Goal: Transaction & Acquisition: Purchase product/service

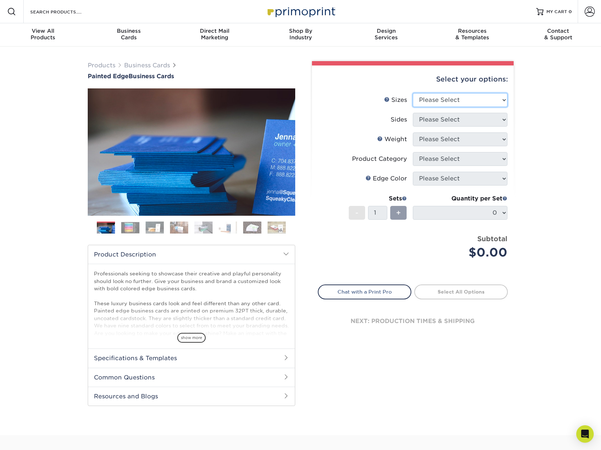
click at [474, 102] on select "Please Select 2" x 3.5" - Standard 2.125" x 3.375" - European 2.5" x 2.5" - Squ…" at bounding box center [460, 100] width 95 height 14
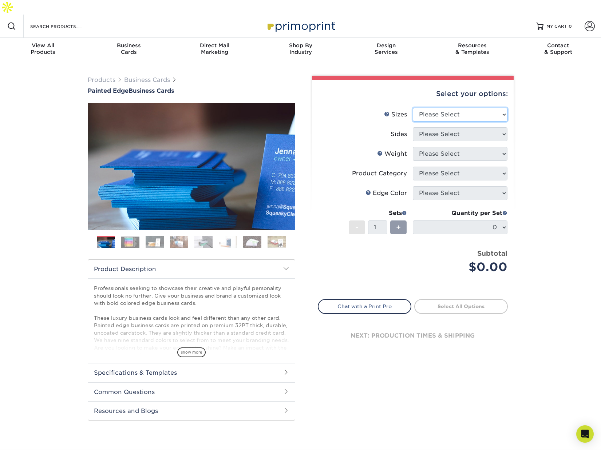
select select "2.00x3.50"
click at [413, 108] on select "Please Select 2" x 3.5" - Standard 2.125" x 3.375" - European 2.5" x 2.5" - Squ…" at bounding box center [460, 115] width 95 height 14
click at [457, 127] on select "Please Select Print Both Sides Print Front Only" at bounding box center [460, 134] width 95 height 14
select select "13abbda7-1d64-4f25-8bb2-c179b224825d"
click at [413, 127] on select "Please Select Print Both Sides Print Front Only" at bounding box center [460, 134] width 95 height 14
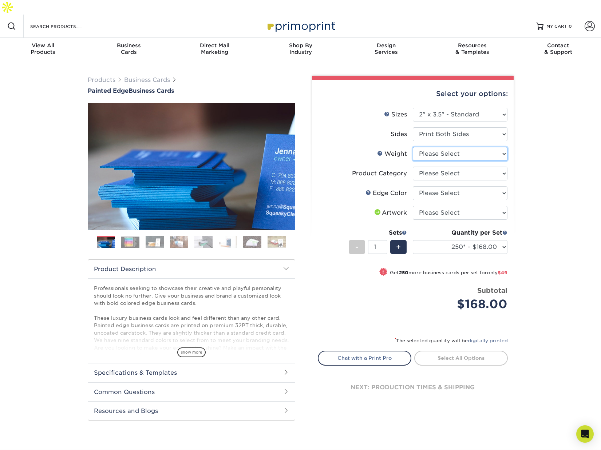
click at [451, 147] on select "Please Select 32PTUC" at bounding box center [460, 154] width 95 height 14
select select "32PTUC"
click at [413, 147] on select "Please Select 32PTUC" at bounding box center [460, 154] width 95 height 14
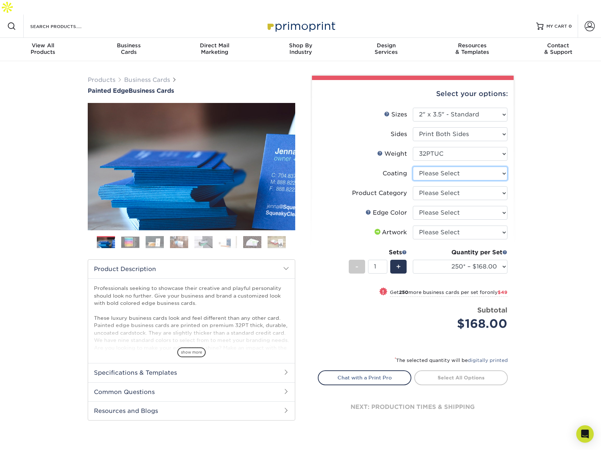
click at [445, 167] on select at bounding box center [460, 174] width 95 height 14
select select "3e7618de-abca-4bda-9f97-8b9129e913d8"
click at [413, 167] on select at bounding box center [460, 174] width 95 height 14
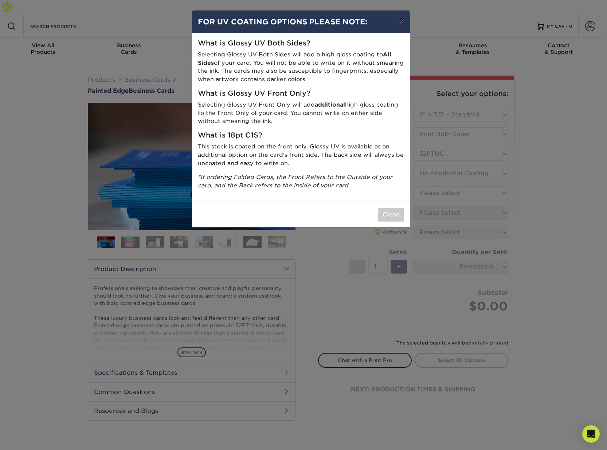
click at [401, 21] on button "×" at bounding box center [401, 21] width 17 height 20
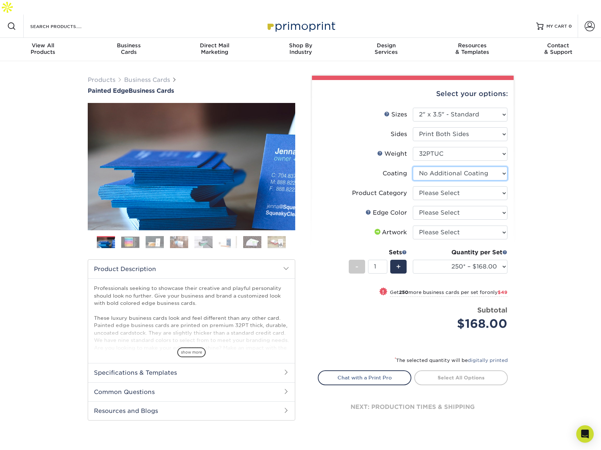
click at [441, 167] on select at bounding box center [460, 174] width 95 height 14
click at [413, 167] on select at bounding box center [460, 174] width 95 height 14
click at [438, 186] on select "Please Select Business Cards" at bounding box center [460, 193] width 95 height 14
select select "3b5148f1-0588-4f88-a218-97bcfdce65c1"
click at [413, 186] on select "Please Select Business Cards" at bounding box center [460, 193] width 95 height 14
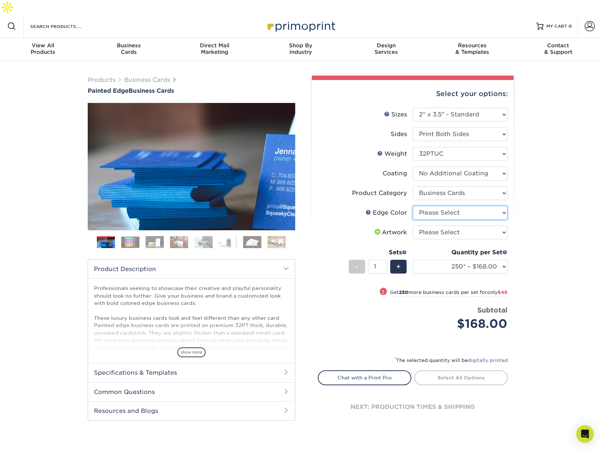
click at [437, 206] on select "Please Select Charcoal Black Brown Blue Pearlescent Blue Pearlescent Gold Pearl…" at bounding box center [460, 213] width 95 height 14
select select "211cd225-22d2-46f5-b9be-c5fa0d34557d"
click at [413, 206] on select "Please Select Charcoal Black Brown Blue Pearlescent Blue Pearlescent Gold Pearl…" at bounding box center [460, 213] width 95 height 14
click at [344, 226] on label "Artwork" at bounding box center [365, 233] width 95 height 14
click at [449, 226] on select "Please Select I will upload files I need a design - $100" at bounding box center [460, 233] width 95 height 14
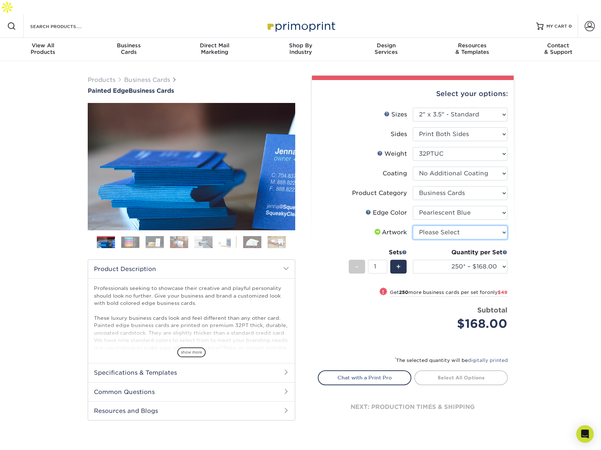
select select "upload"
click at [413, 226] on select "Please Select I will upload files I need a design - $100" at bounding box center [460, 233] width 95 height 14
click at [322, 260] on li "Sets - 1 + Quantity per Set 250* – $168.00 500* – $217.00 1000* – $339.00 (Pric…" at bounding box center [412, 266] width 189 height 43
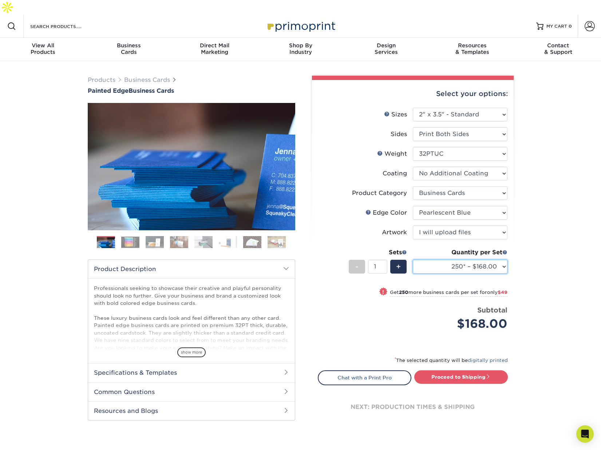
click at [485, 260] on select "250* – $168.00 500* – $217.00 1000* – $339.00" at bounding box center [460, 267] width 95 height 14
click at [352, 317] on div "Price per set $168.00" at bounding box center [365, 320] width 95 height 28
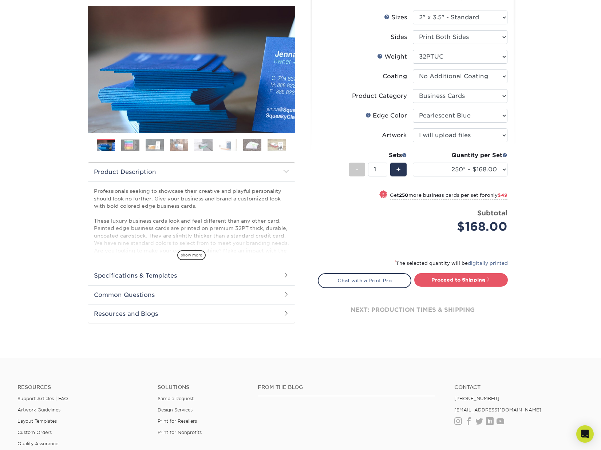
scroll to position [109, 0]
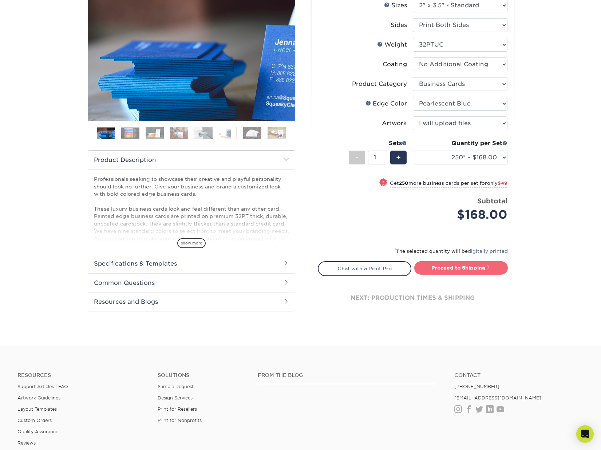
click at [453, 261] on link "Proceed to Shipping" at bounding box center [461, 267] width 94 height 13
type input "Set 1"
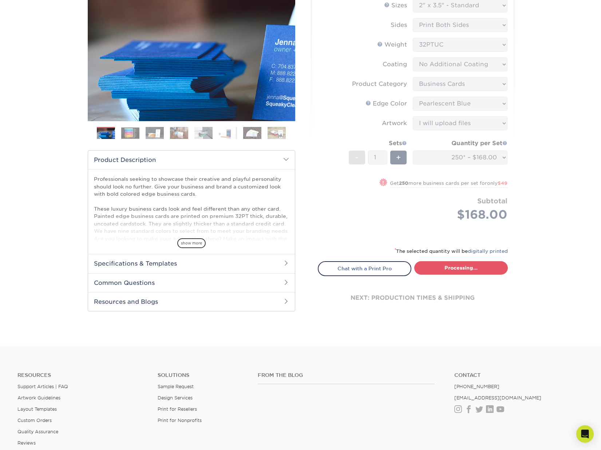
select select "b1d50ed3-fc81-464d-a1d8-d1915fbce704"
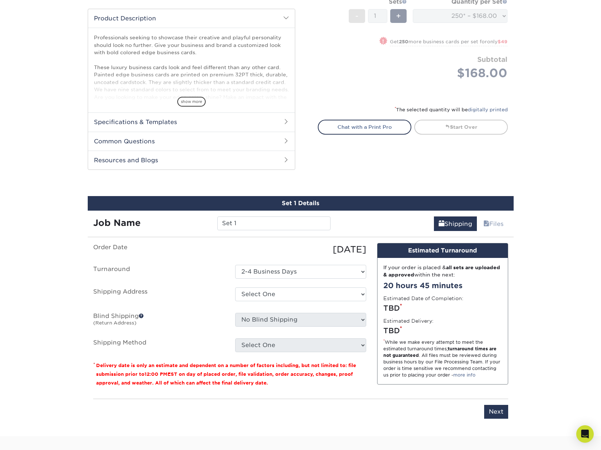
scroll to position [376, 0]
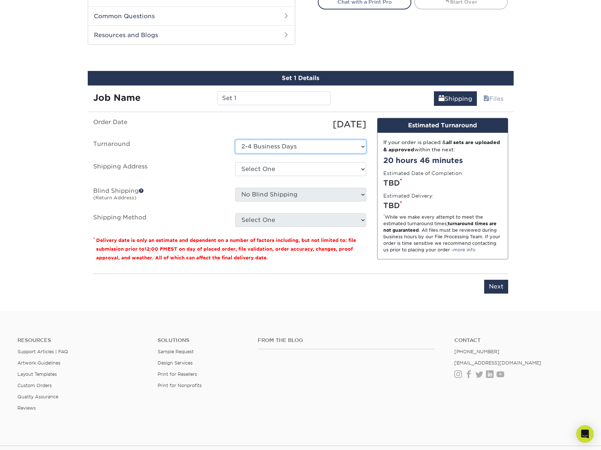
click at [324, 140] on select "Select One 2-4 Business Days" at bounding box center [300, 147] width 131 height 14
click at [235, 140] on select "Select One 2-4 Business Days" at bounding box center [300, 147] width 131 height 14
click at [304, 162] on select "Select One + Add New Address - Login" at bounding box center [300, 169] width 131 height 14
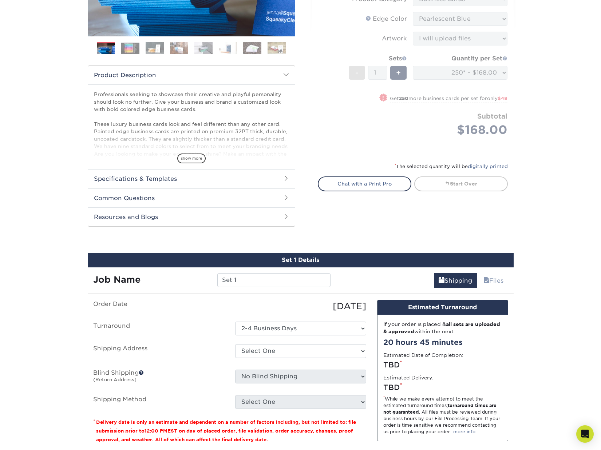
scroll to position [0, 0]
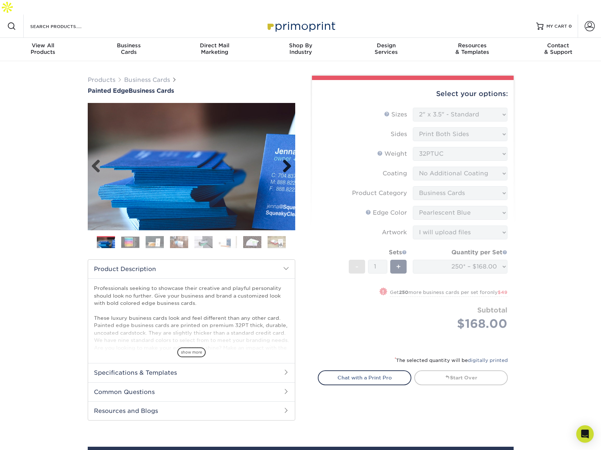
click at [286, 159] on link "Next" at bounding box center [284, 166] width 15 height 15
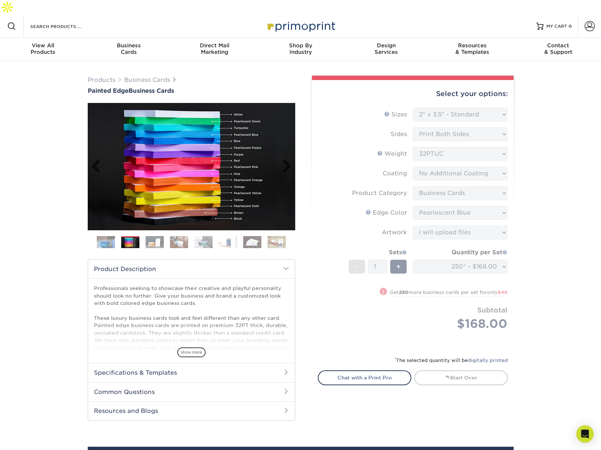
click at [183, 165] on img at bounding box center [192, 166] width 208 height 127
click at [134, 237] on img at bounding box center [130, 242] width 18 height 11
click at [153, 236] on img at bounding box center [155, 242] width 18 height 13
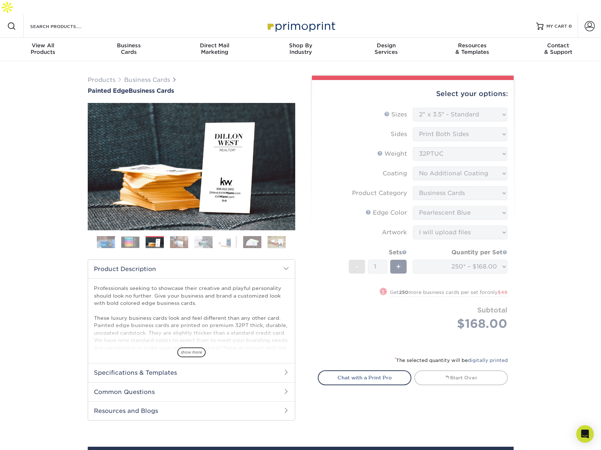
click at [181, 236] on img at bounding box center [179, 242] width 18 height 13
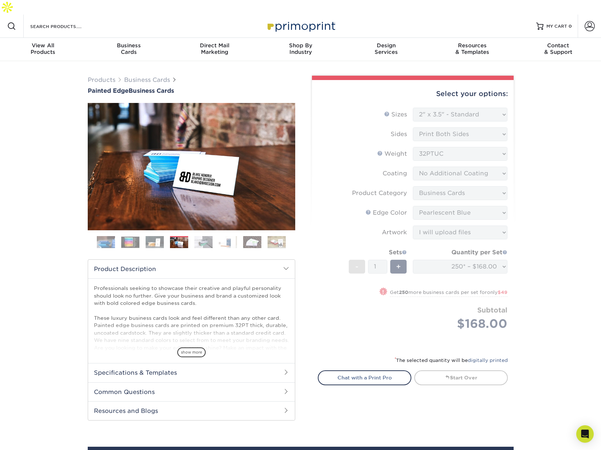
click at [206, 236] on img at bounding box center [203, 242] width 18 height 13
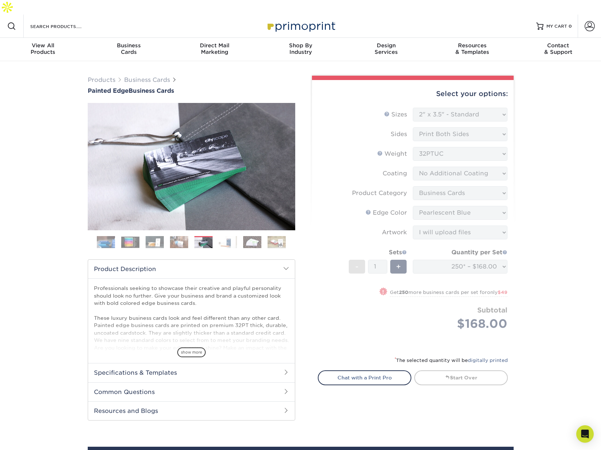
click at [224, 236] on img at bounding box center [228, 242] width 18 height 13
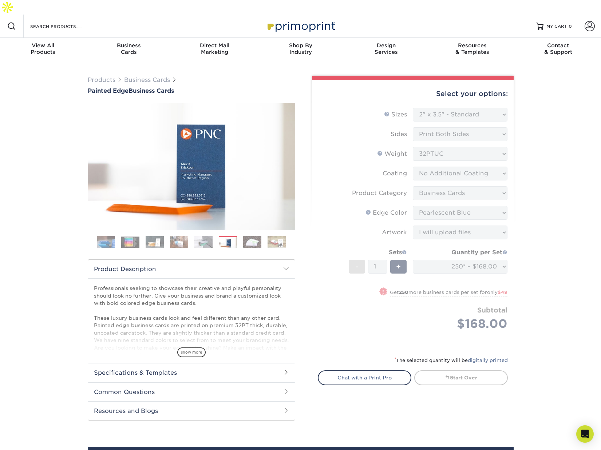
click at [254, 236] on img at bounding box center [252, 242] width 18 height 13
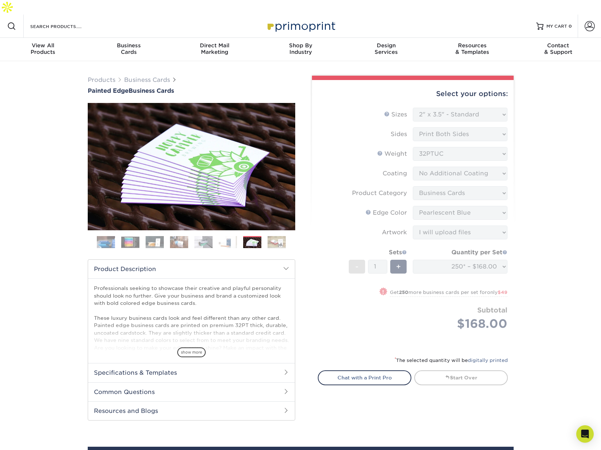
click at [280, 236] on img at bounding box center [277, 242] width 18 height 13
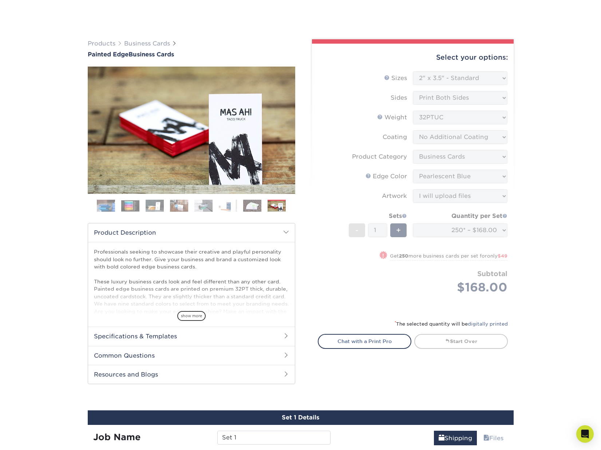
scroll to position [73, 0]
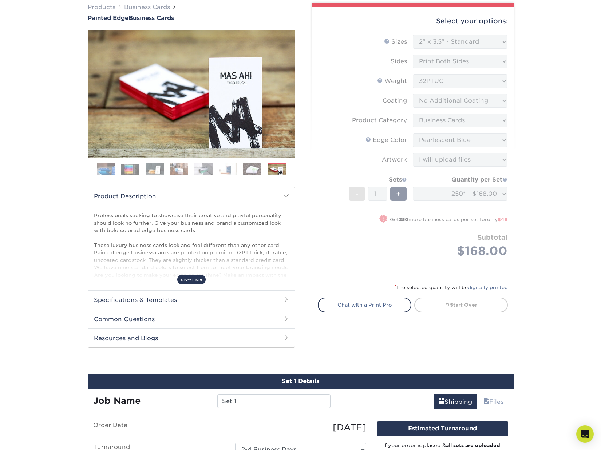
click at [186, 275] on span "show more" at bounding box center [191, 280] width 28 height 10
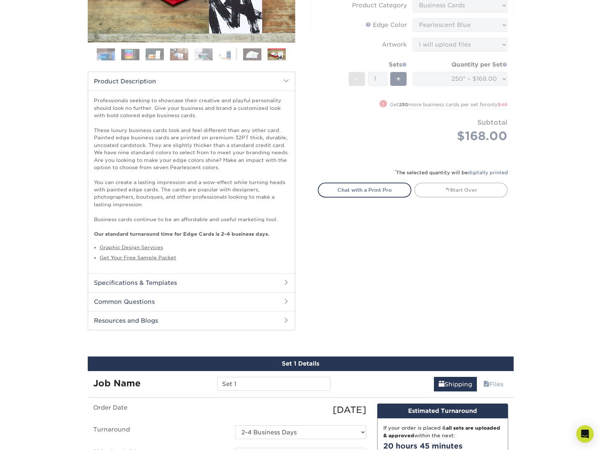
scroll to position [218, 0]
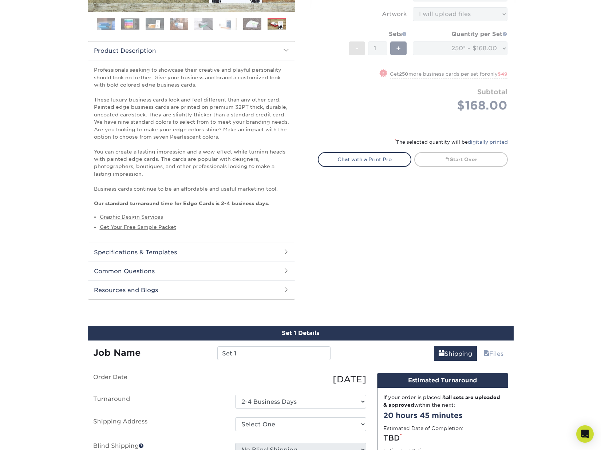
click at [193, 243] on h2 "Specifications & Templates" at bounding box center [191, 252] width 207 height 19
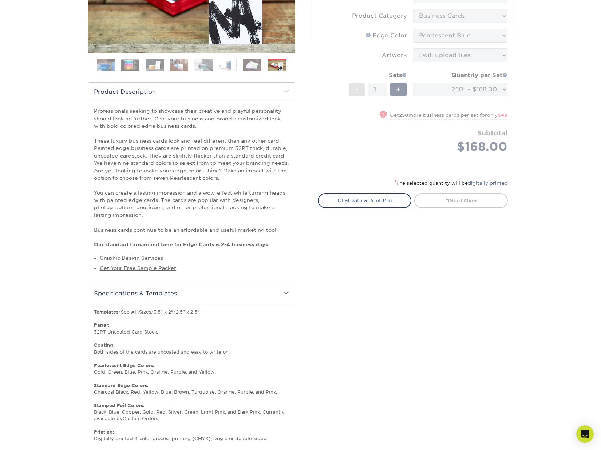
scroll to position [146, 0]
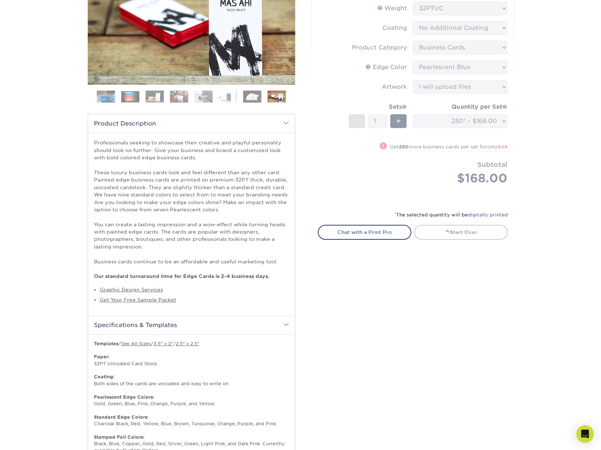
click at [285, 114] on h2 "Product Description" at bounding box center [191, 123] width 207 height 19
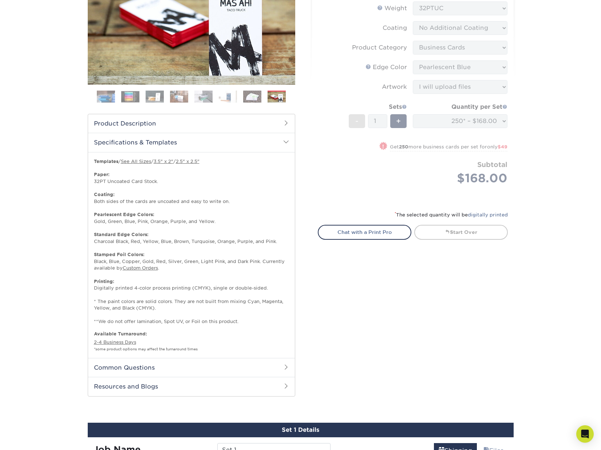
scroll to position [182, 0]
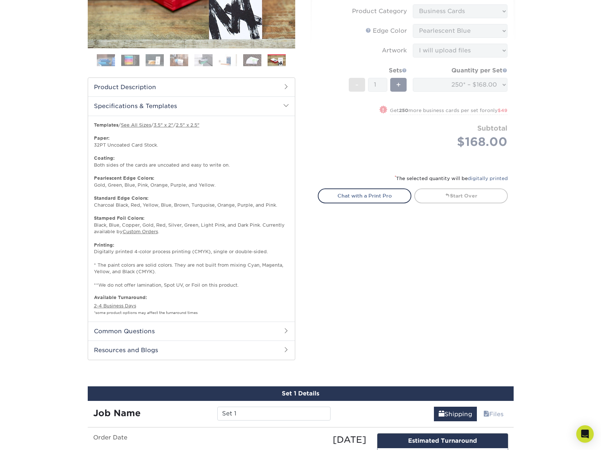
click at [280, 96] on h2 "Specifications & Templates" at bounding box center [191, 105] width 207 height 19
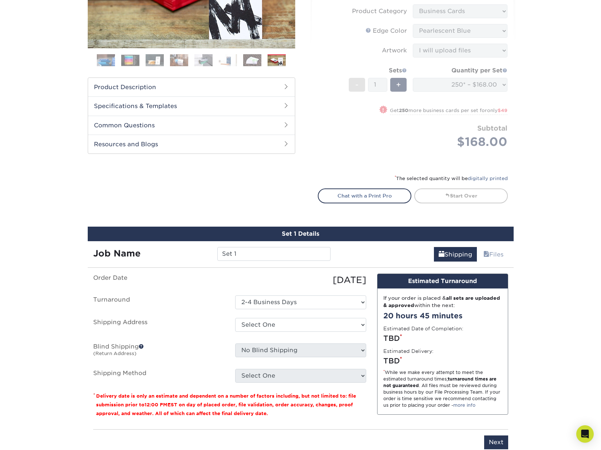
click at [280, 116] on h2 "Common Questions" at bounding box center [191, 125] width 207 height 19
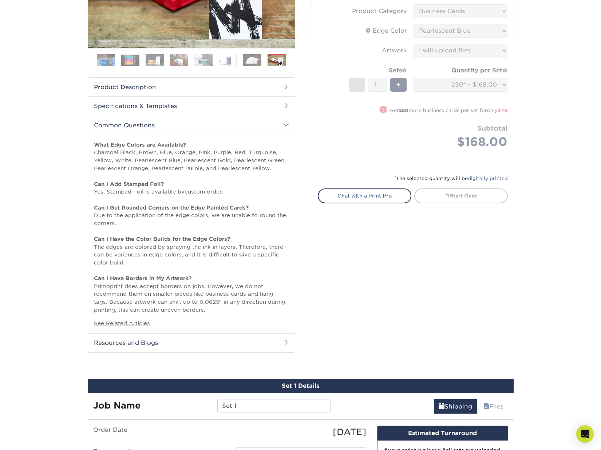
drag, startPoint x: 93, startPoint y: 131, endPoint x: 215, endPoint y: 296, distance: 204.7
click at [215, 296] on div "What Edge Colors are Available? Charcoal Black, Brown, Blue, Orange, Pink, Purp…" at bounding box center [191, 234] width 207 height 199
click at [215, 296] on p "What Edge Colors are Available? Charcoal Black, Brown, Blue, Orange, Pink, Purp…" at bounding box center [191, 227] width 195 height 173
click at [287, 122] on span at bounding box center [286, 125] width 6 height 6
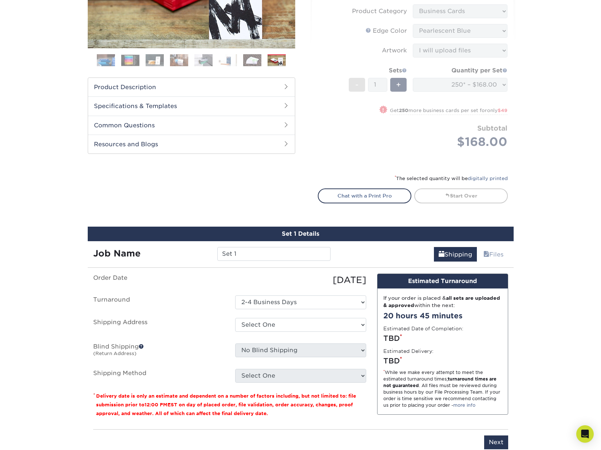
click at [286, 141] on span at bounding box center [286, 144] width 6 height 6
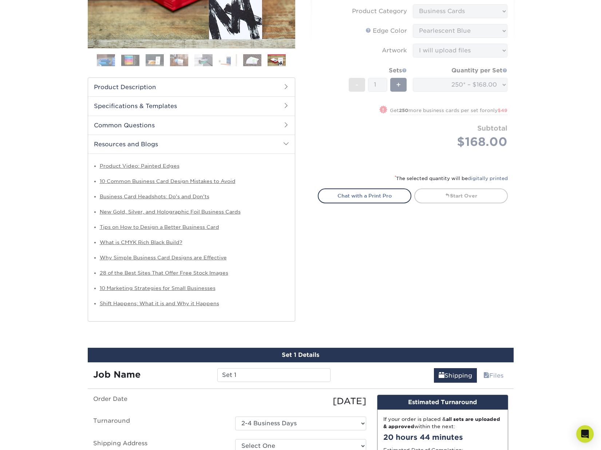
click at [59, 222] on div "Products Business Cards Painted Edge Business Cards Previous Next" at bounding box center [300, 233] width 601 height 709
click at [287, 141] on span at bounding box center [286, 144] width 6 height 6
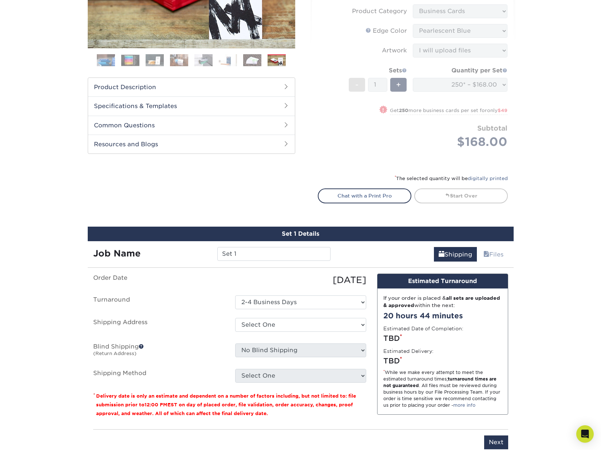
click at [296, 186] on div "Products Business Cards Painted Edge Business Cards Previous Next 250 $" at bounding box center [300, 52] width 437 height 316
click at [236, 192] on div at bounding box center [192, 74] width 208 height 307
click at [311, 318] on select "Select One + Add New Address - Login" at bounding box center [300, 325] width 131 height 14
select select "newaddress"
click at [235, 318] on select "Select One + Add New Address - Login" at bounding box center [300, 325] width 131 height 14
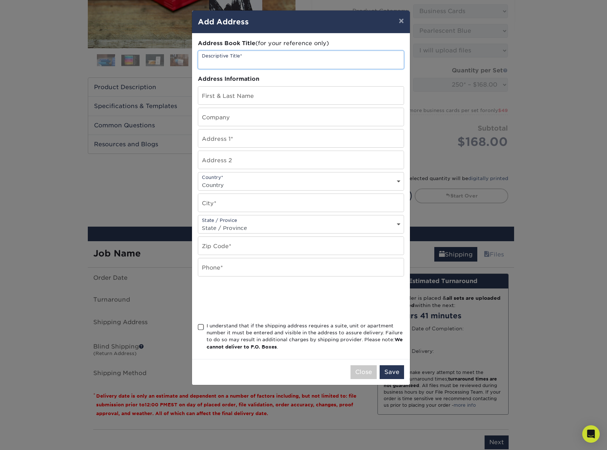
click at [242, 58] on input "text" at bounding box center [300, 60] width 205 height 18
click at [244, 143] on input "text" at bounding box center [300, 139] width 205 height 18
type input "235 Mitchell St SW"
click at [229, 189] on select "Country United States Canada ----------------------------- Afghanistan Albania …" at bounding box center [300, 185] width 205 height 11
select select "US"
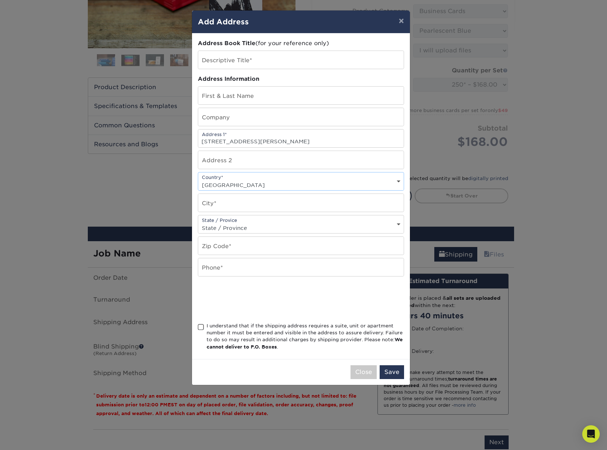
click at [198, 180] on select "Country United States Canada ----------------------------- Afghanistan Albania …" at bounding box center [300, 185] width 205 height 11
click at [229, 205] on input "text" at bounding box center [300, 203] width 205 height 18
type input "Atlanta"
click at [225, 229] on select "State / Province Alabama Alaska Arizona Arkansas California Colorado Connecticu…" at bounding box center [300, 228] width 205 height 11
select select "GA"
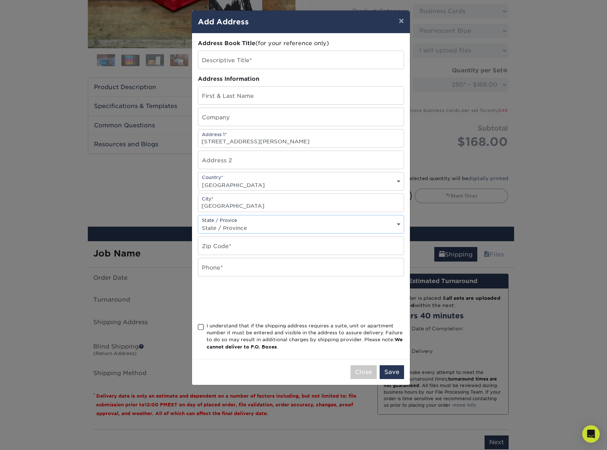
click at [198, 223] on select "State / Province Alabama Alaska Arizona Arkansas California Colorado Connecticu…" at bounding box center [300, 228] width 205 height 11
click at [243, 248] on input "text" at bounding box center [300, 246] width 205 height 18
type input "30303"
click at [225, 269] on input "text" at bounding box center [300, 268] width 205 height 18
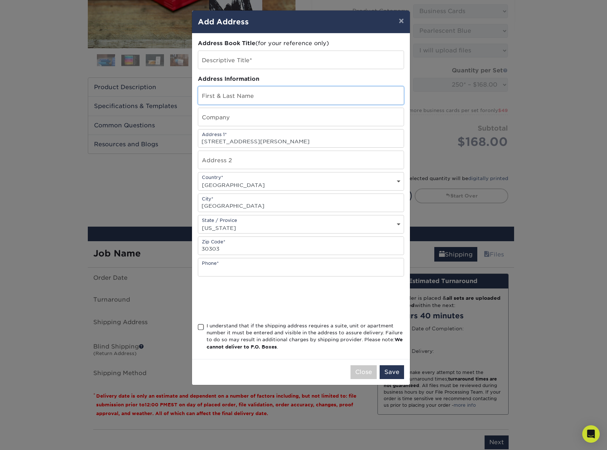
click at [248, 95] on input "text" at bounding box center [300, 96] width 205 height 18
click at [255, 74] on div "Address Book Title (for your reference only) Descriptive Title* Address Informa…" at bounding box center [301, 196] width 206 height 314
click at [231, 113] on input "text" at bounding box center [300, 117] width 205 height 18
type input "SparkyAI!"
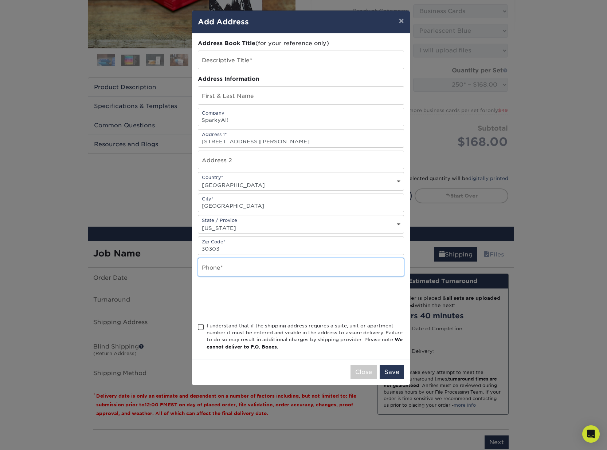
click at [223, 271] on input "text" at bounding box center [300, 268] width 205 height 18
type input "4042710131"
click at [201, 327] on span at bounding box center [201, 327] width 6 height 7
click at [0, 0] on input "I understand that if the shipping address requires a suite, unit or apartment n…" at bounding box center [0, 0] width 0 height 0
click at [400, 376] on button "Save" at bounding box center [391, 373] width 24 height 14
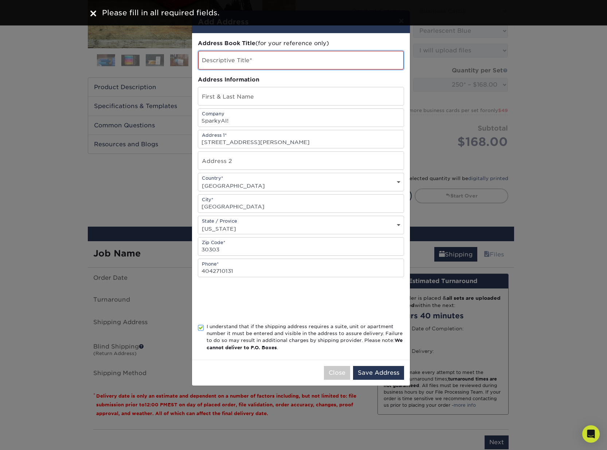
click at [243, 61] on input "text" at bounding box center [300, 60] width 205 height 19
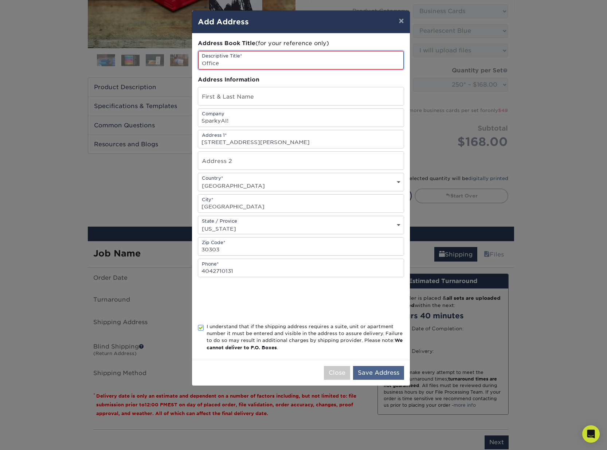
type input "Office"
click at [388, 371] on button "Save Address" at bounding box center [378, 373] width 51 height 14
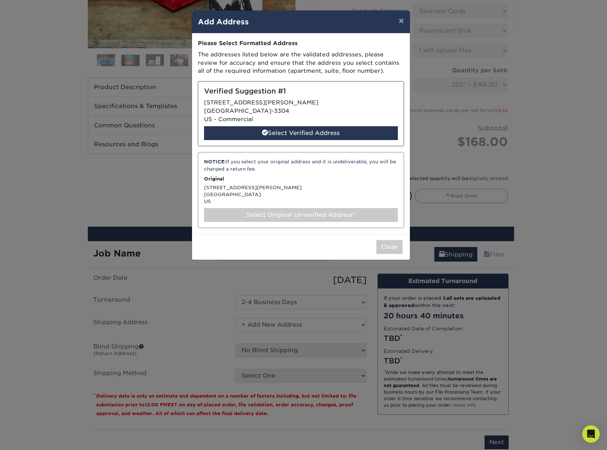
click at [252, 102] on div "Verified Suggestion #1 235 MITCHELL ST SW ATLANTA, GA 30303-3304 US - Commercia…" at bounding box center [301, 113] width 206 height 65
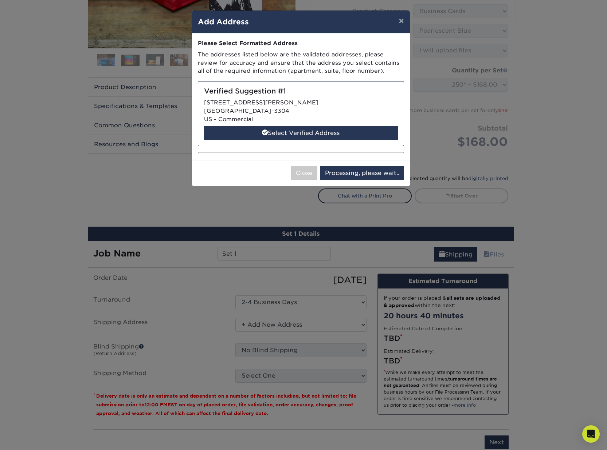
select select "286628"
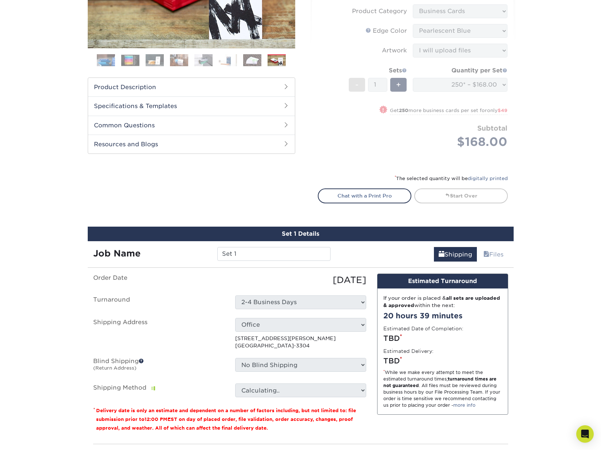
click at [346, 318] on select "Select One Office + Add New Address - Login" at bounding box center [300, 325] width 131 height 14
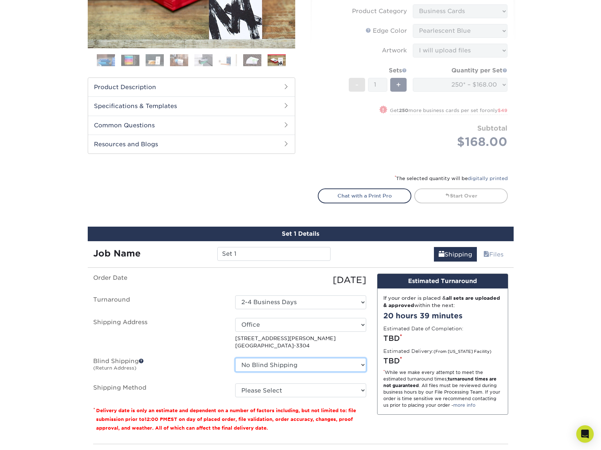
click at [315, 358] on select "No Blind Shipping + Add New Address" at bounding box center [300, 365] width 131 height 14
click at [205, 358] on label "Blind Shipping (Return Address)" at bounding box center [159, 366] width 142 height 17
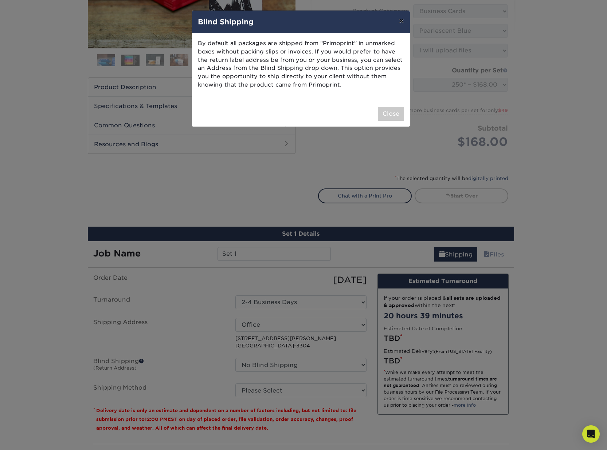
click at [398, 21] on button "×" at bounding box center [401, 21] width 17 height 20
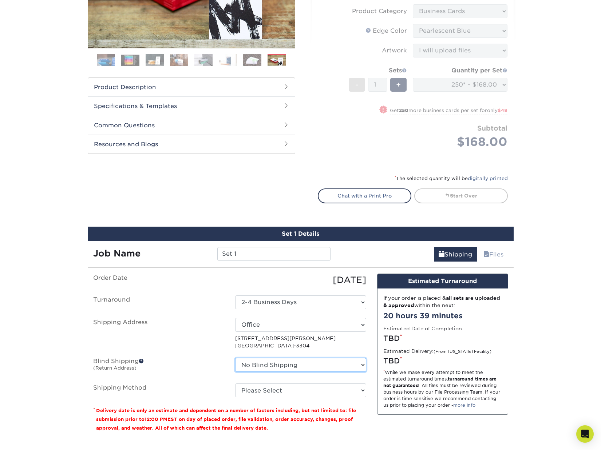
click at [286, 358] on select "No Blind Shipping + Add New Address" at bounding box center [300, 365] width 131 height 14
click at [216, 363] on ul "Order Date 10/03/2025 Turnaround Select One 2-4 Business Days Shipping Address …" at bounding box center [229, 336] width 273 height 124
click at [142, 359] on span at bounding box center [141, 361] width 5 height 5
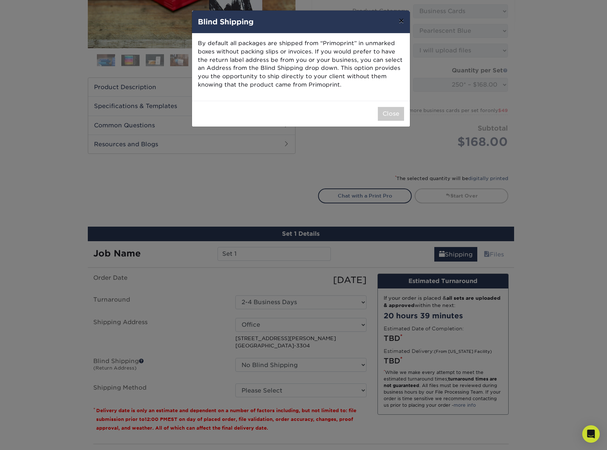
click at [400, 24] on button "×" at bounding box center [401, 21] width 17 height 20
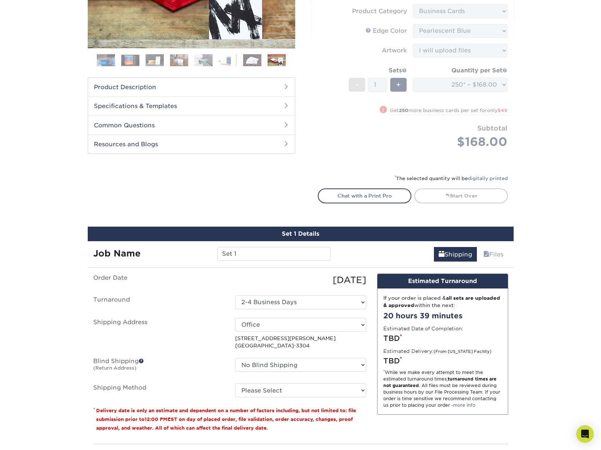
click at [285, 358] on div "No Blind Shipping + Add New Address" at bounding box center [301, 366] width 142 height 17
click at [268, 384] on select "Please Select Ground Shipping (+$7.84) 3 Day Shipping Service (+$15.34) 2 Day A…" at bounding box center [300, 391] width 131 height 14
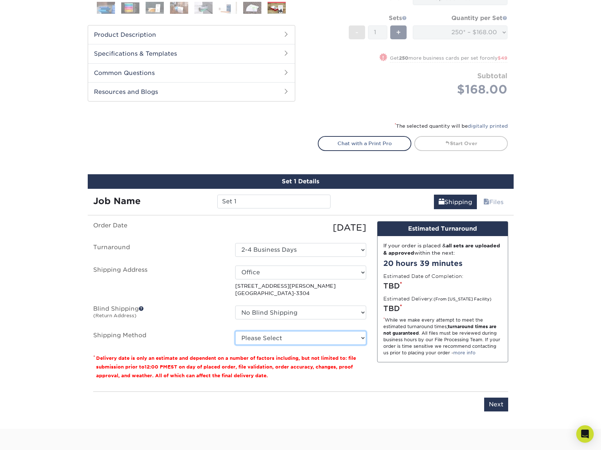
scroll to position [255, 0]
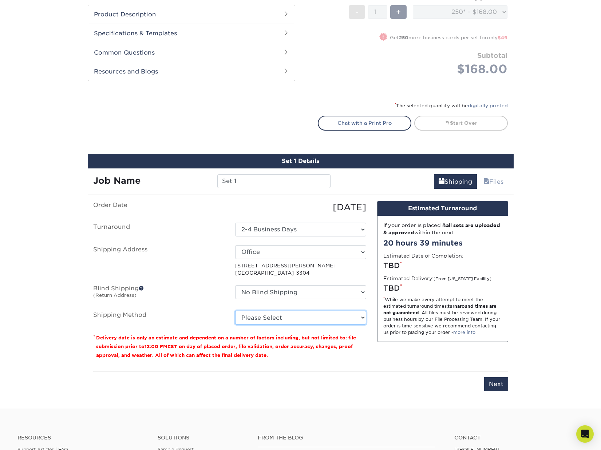
click at [258, 311] on select "Please Select Ground Shipping (+$7.84) 3 Day Shipping Service (+$15.34) 2 Day A…" at bounding box center [300, 318] width 131 height 14
select select "13"
click at [235, 311] on select "Please Select Ground Shipping (+$7.84) 3 Day Shipping Service (+$15.34) 2 Day A…" at bounding box center [300, 318] width 131 height 14
click at [372, 352] on div "You've choosen mailing services! If you have a csv address list please upload i…" at bounding box center [300, 301] width 415 height 200
click at [52, 266] on div "Products Business Cards Painted Edge Business Cards Previous Next" at bounding box center [300, 107] width 601 height 603
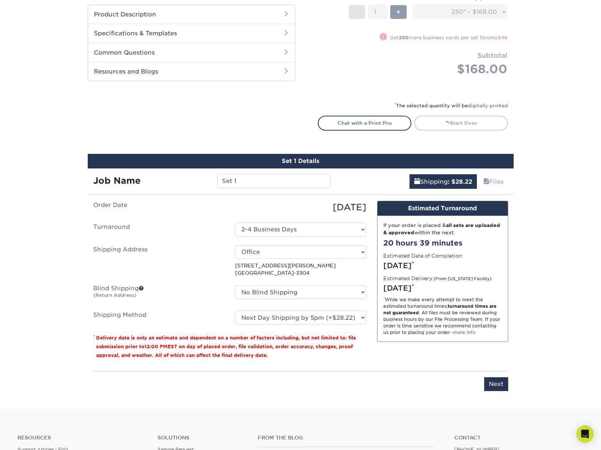
click at [197, 335] on small "Delivery date is only an estimate and dependent on a number of factors includin…" at bounding box center [226, 346] width 260 height 23
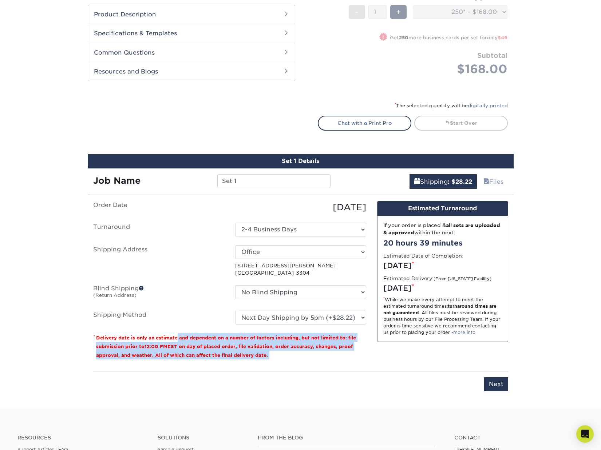
click at [197, 335] on small "Delivery date is only an estimate and dependent on a number of factors includin…" at bounding box center [226, 346] width 260 height 23
click at [196, 335] on small "Delivery date is only an estimate and dependent on a number of factors includin…" at bounding box center [226, 346] width 260 height 23
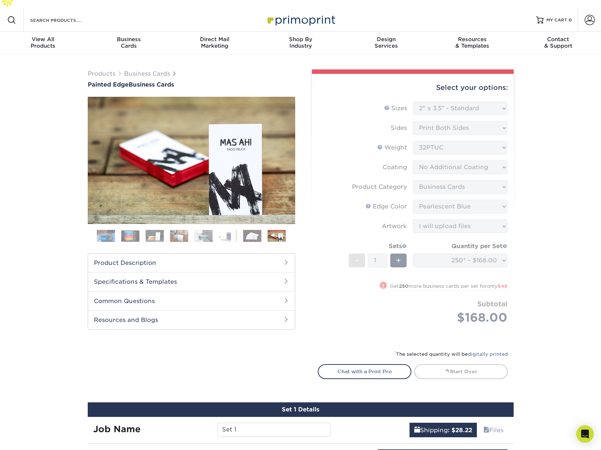
scroll to position [0, 0]
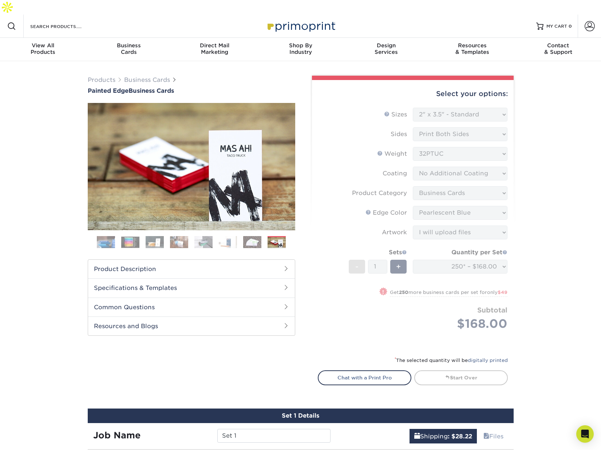
click at [394, 252] on form "Sizes Help Sizes Please Select 2" x 3.5" - Standard 2.125" x 3.375" - European …" at bounding box center [413, 228] width 190 height 240
click at [290, 159] on link "Next" at bounding box center [284, 166] width 15 height 15
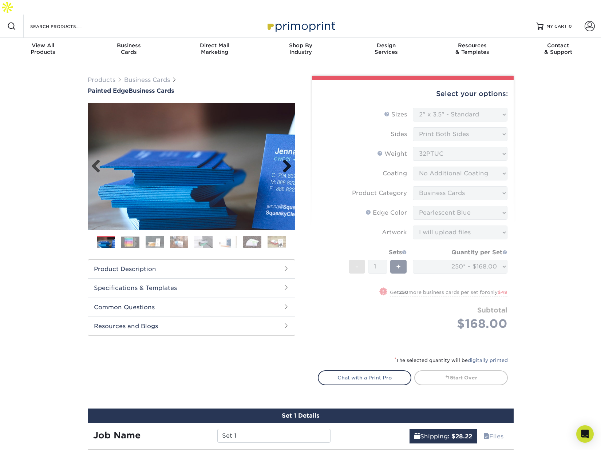
click at [290, 159] on link "Next" at bounding box center [284, 166] width 15 height 15
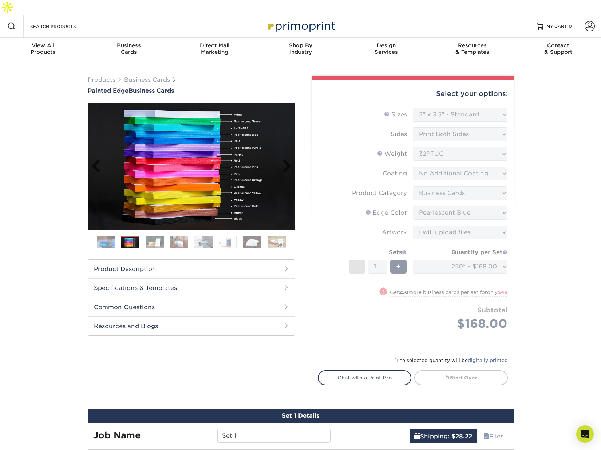
click at [217, 131] on img at bounding box center [192, 166] width 208 height 127
click at [192, 124] on img at bounding box center [192, 166] width 208 height 127
drag, startPoint x: 596, startPoint y: 0, endPoint x: 340, endPoint y: 155, distance: 299.5
click at [340, 155] on form "Sizes Help Sizes Please Select 2" x 3.5" - Standard 2.125" x 3.375" - European …" at bounding box center [413, 228] width 190 height 240
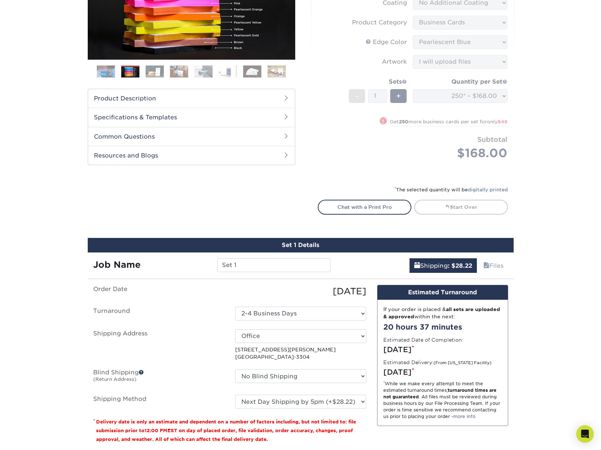
scroll to position [218, 0]
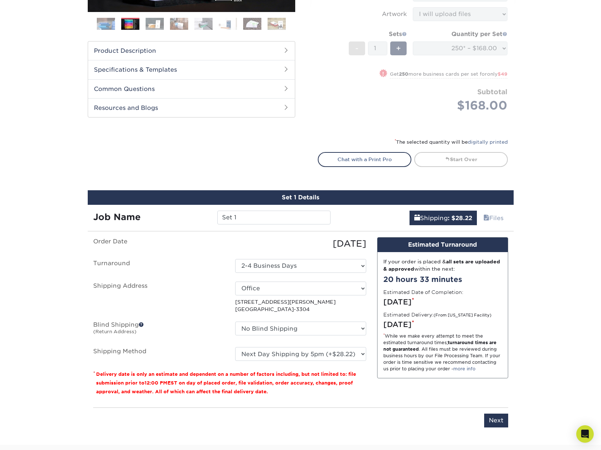
click at [539, 237] on div "Products Business Cards Painted Edge Business Cards Previous Next" at bounding box center [300, 144] width 601 height 603
click at [469, 152] on link "Start Over" at bounding box center [461, 159] width 94 height 15
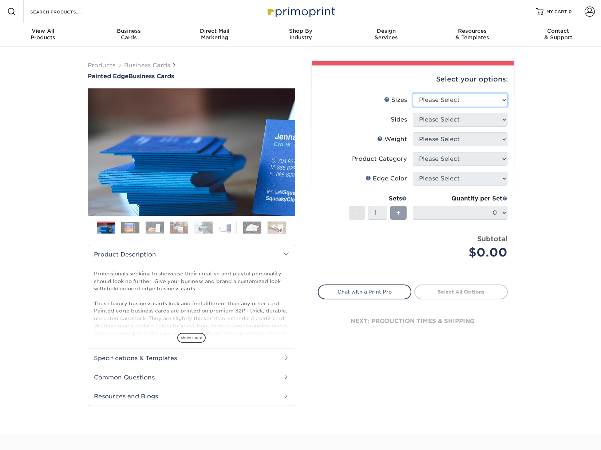
click at [457, 98] on select "Please Select 2" x 3.5" - Standard 2.125" x 3.375" - European 2.5" x 2.5" - Squ…" at bounding box center [460, 100] width 95 height 14
select select "2.00x3.50"
click at [413, 93] on select "Please Select 2" x 3.5" - Standard 2.125" x 3.375" - European 2.5" x 2.5" - Squ…" at bounding box center [460, 100] width 95 height 14
click at [464, 122] on select "Please Select Print Both Sides Print Front Only" at bounding box center [460, 120] width 95 height 14
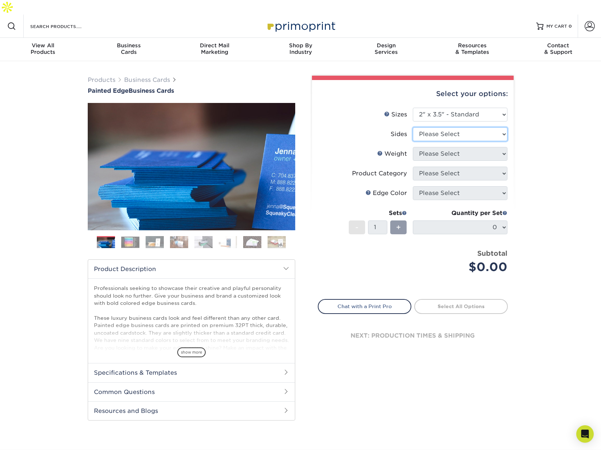
select select "13abbda7-1d64-4f25-8bb2-c179b224825d"
click at [413, 127] on select "Please Select Print Both Sides Print Front Only" at bounding box center [460, 134] width 95 height 14
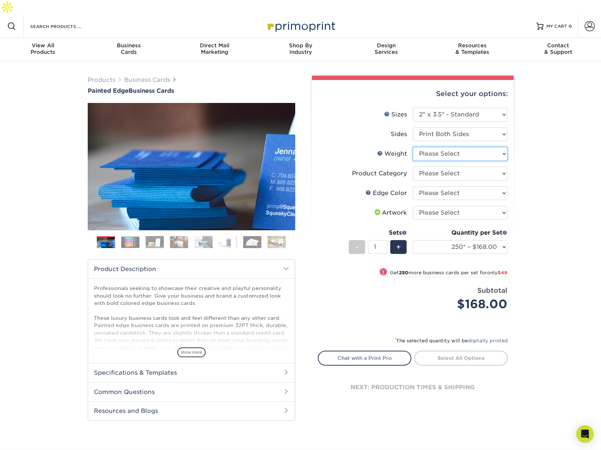
click at [463, 147] on select "Please Select 32PTUC" at bounding box center [460, 154] width 95 height 14
select select "32PTUC"
click at [413, 147] on select "Please Select 32PTUC" at bounding box center [460, 154] width 95 height 14
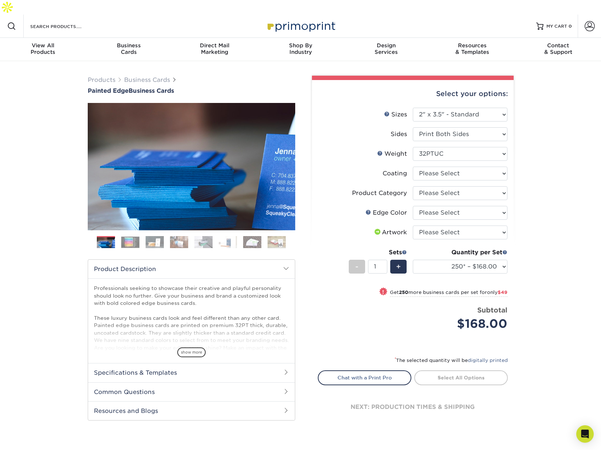
click at [42, 359] on div "Products Business Cards Painted Edge Business Cards Previous Next" at bounding box center [300, 258] width 601 height 394
click at [491, 167] on select at bounding box center [460, 174] width 95 height 14
select select "3e7618de-abca-4bda-9f97-8b9129e913d8"
click at [413, 167] on select at bounding box center [460, 174] width 95 height 14
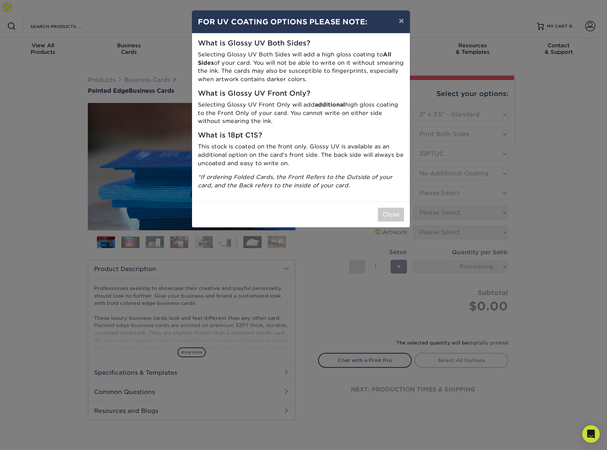
click at [336, 150] on p "This stock is coated on the front only. Glossy UV is available as an additional…" at bounding box center [301, 155] width 206 height 25
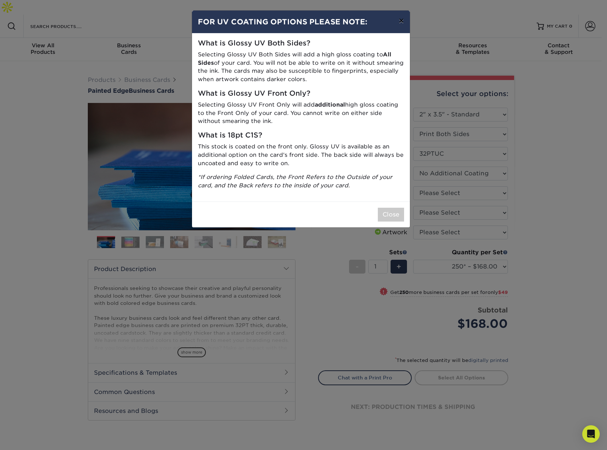
click at [400, 21] on button "×" at bounding box center [401, 21] width 17 height 20
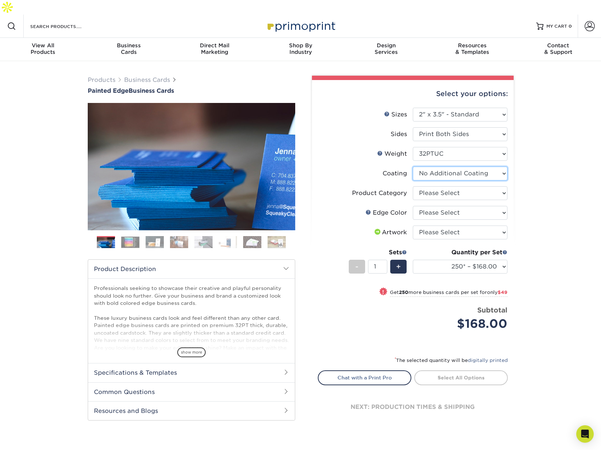
click at [474, 167] on select at bounding box center [460, 174] width 95 height 14
click at [413, 167] on select at bounding box center [460, 174] width 95 height 14
click at [470, 186] on select "Please Select Business Cards" at bounding box center [460, 193] width 95 height 14
select select "3b5148f1-0588-4f88-a218-97bcfdce65c1"
click at [413, 186] on select "Please Select Business Cards" at bounding box center [460, 193] width 95 height 14
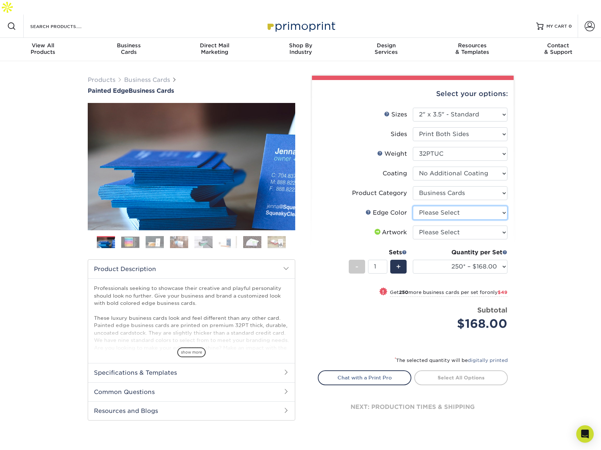
click at [469, 206] on select "Please Select Charcoal Black Brown Blue Pearlescent Blue Pearlescent Gold Pearl…" at bounding box center [460, 213] width 95 height 14
select select "8edf2e46-2dbb-4a7c-bc5c-20ba781fe219"
click at [413, 206] on select "Please Select Charcoal Black Brown Blue Pearlescent Blue Pearlescent Gold Pearl…" at bounding box center [460, 213] width 95 height 14
click at [399, 261] on span "+" at bounding box center [398, 266] width 5 height 11
type input "2"
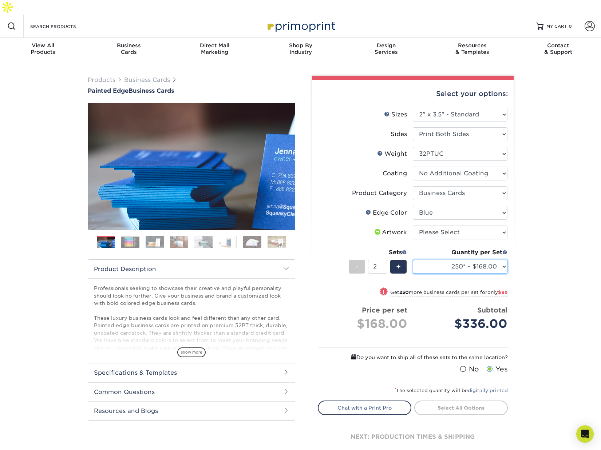
click at [503, 260] on select "250* – $168.00 500* – $217.00 1000* – $339.00" at bounding box center [460, 267] width 95 height 14
click at [520, 257] on div "Products Business Cards Painted Edge Business Cards Previous Next" at bounding box center [300, 273] width 601 height 424
click at [320, 288] on div "! Get 250 more business cards per set for only $98" at bounding box center [412, 296] width 189 height 17
select select "500* – $217.00"
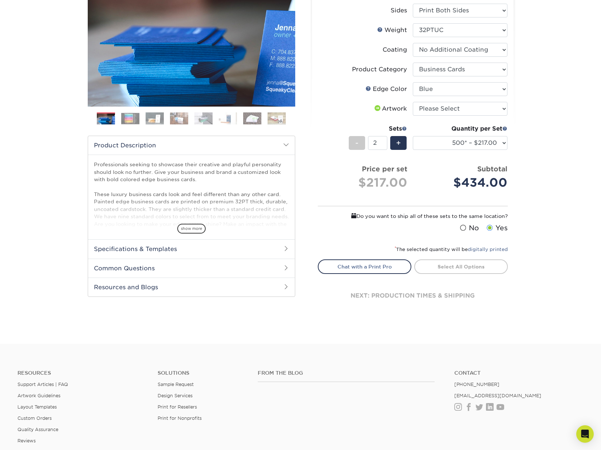
scroll to position [146, 0]
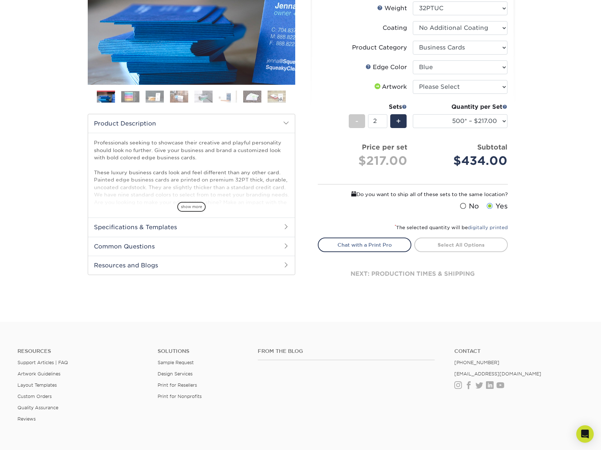
click at [492, 203] on span at bounding box center [490, 206] width 6 height 7
click at [0, 0] on input "Yes" at bounding box center [0, 0] width 0 height 0
click at [320, 202] on div "Select your options: Sizes Help Sizes Please Select 2" x 3.5" - Standard 2.125"…" at bounding box center [413, 117] width 202 height 367
click at [379, 261] on div "next: production times & shipping" at bounding box center [413, 274] width 190 height 44
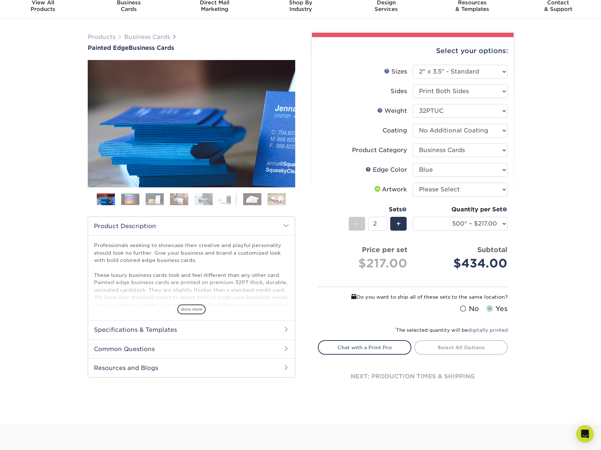
scroll to position [36, 0]
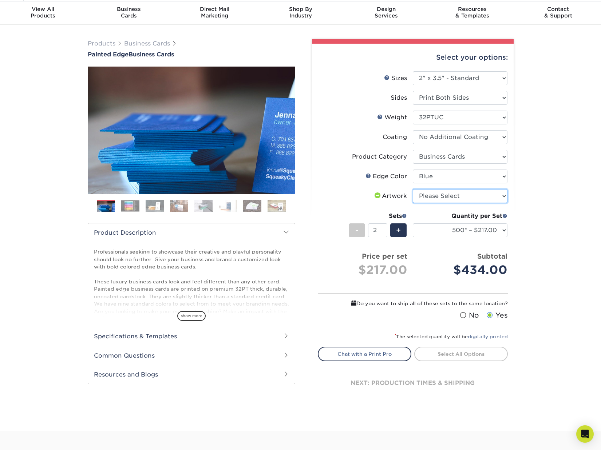
click at [477, 189] on select "Please Select I will upload files I need a design - $100" at bounding box center [460, 196] width 95 height 14
select select "upload"
click at [413, 189] on select "Please Select I will upload files I need a design - $100" at bounding box center [460, 196] width 95 height 14
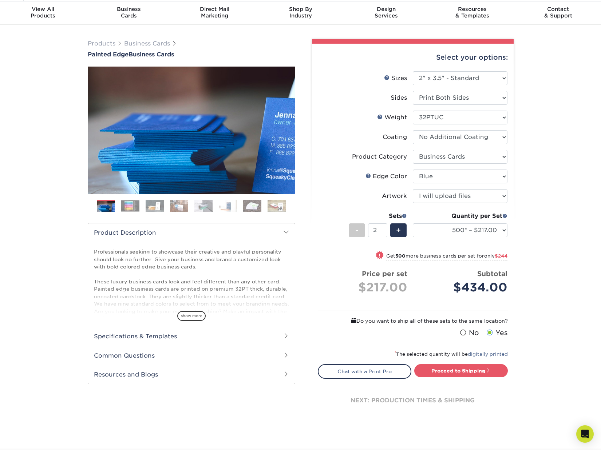
click at [536, 217] on div "Products Business Cards Painted Edge Business Cards Previous Next" at bounding box center [300, 237] width 601 height 424
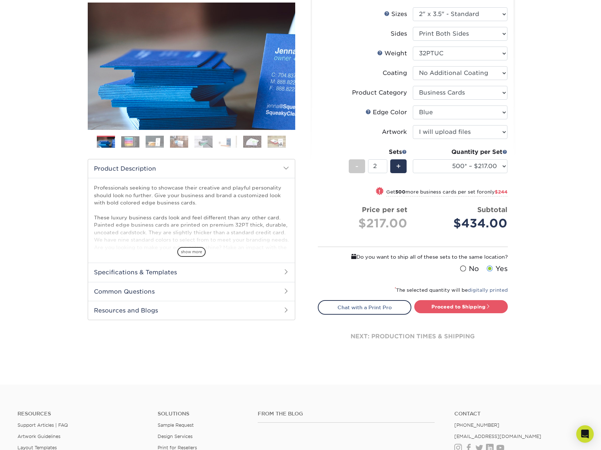
scroll to position [109, 0]
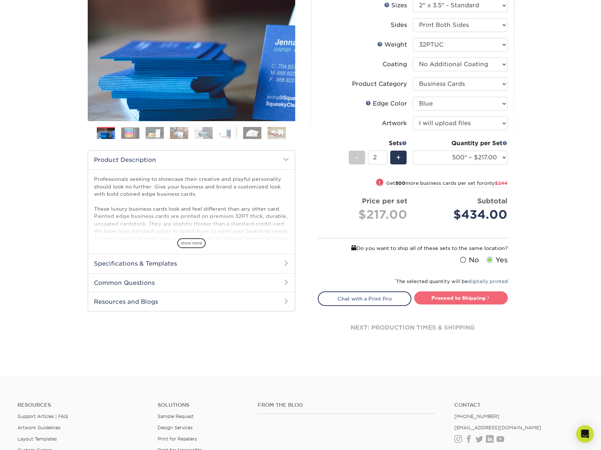
click at [469, 292] on link "Proceed to Shipping" at bounding box center [461, 298] width 94 height 13
type input "Set 1"
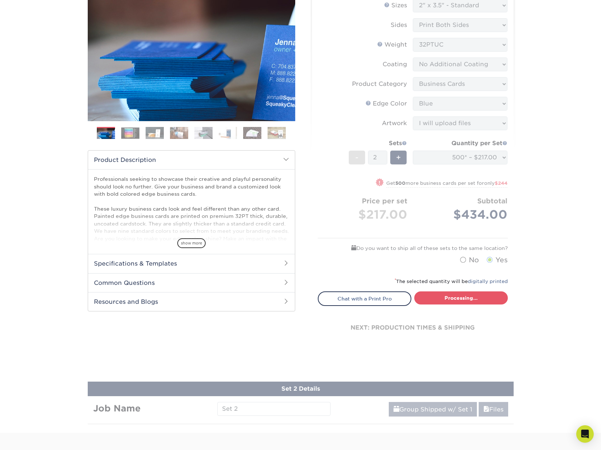
select select "31d45b01-d4a6-4b39-b84d-4391606115ca"
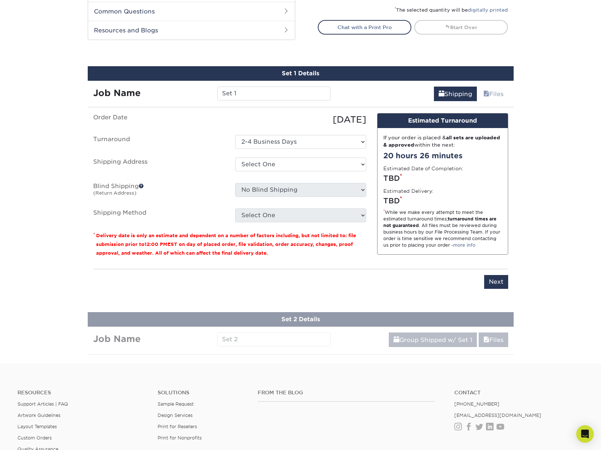
scroll to position [406, 0]
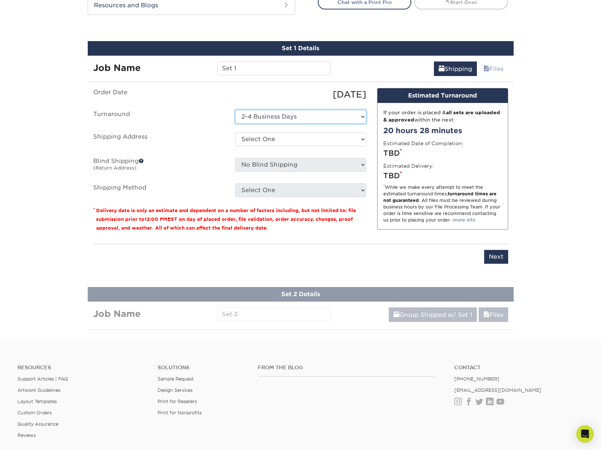
click at [280, 110] on select "Select One 2-4 Business Days" at bounding box center [300, 117] width 131 height 14
click at [286, 133] on select "Select One Office + Add New Address - Login" at bounding box center [300, 140] width 131 height 14
select select "286628"
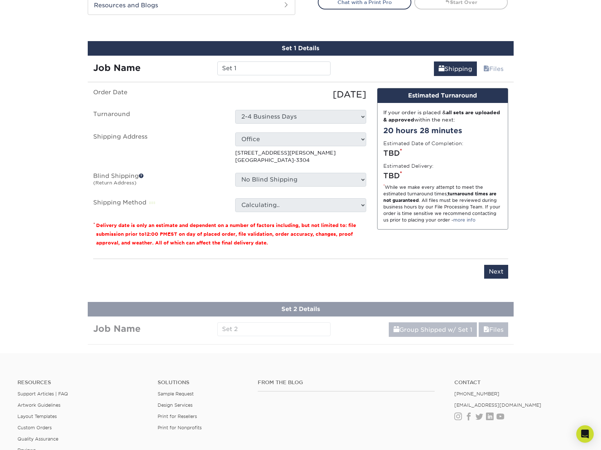
click at [209, 149] on label "Shipping Address" at bounding box center [159, 149] width 142 height 32
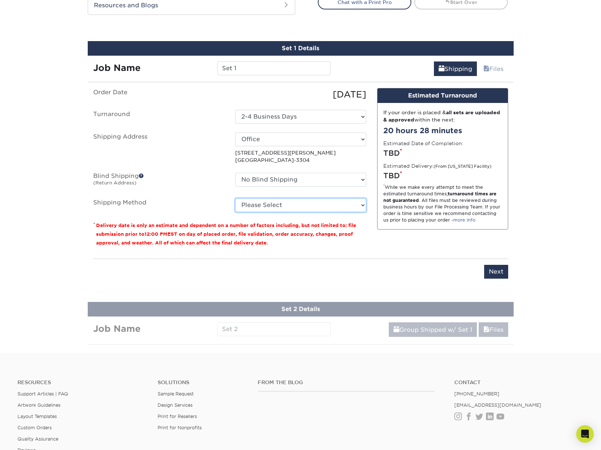
click at [293, 198] on select "Please Select Ground Shipping (+$15.86) 3 Day Shipping Service (+$19.42) 2 Day …" at bounding box center [300, 205] width 131 height 14
click at [235, 198] on select "Please Select Ground Shipping (+$15.86) 3 Day Shipping Service (+$19.42) 2 Day …" at bounding box center [300, 205] width 131 height 14
click at [405, 221] on div "Design Estimated Turnaround If your order is placed & all sets are uploaded & a…" at bounding box center [443, 170] width 142 height 165
click at [305, 198] on select "Please Select Ground Shipping (+$15.86) 3 Day Shipping Service (+$19.42) 2 Day …" at bounding box center [300, 205] width 131 height 14
select select "13"
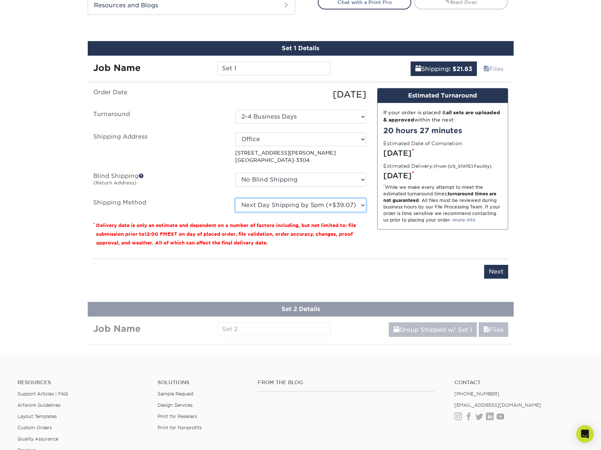
click at [235, 198] on select "Please Select Ground Shipping (+$15.86) 3 Day Shipping Service (+$19.42) 2 Day …" at bounding box center [300, 205] width 131 height 14
click at [369, 241] on div "You've choosen mailing services! If you have a csv address list please upload i…" at bounding box center [300, 188] width 415 height 200
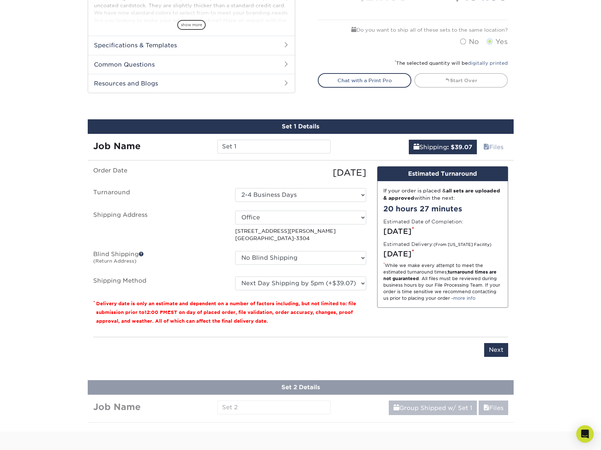
scroll to position [333, 0]
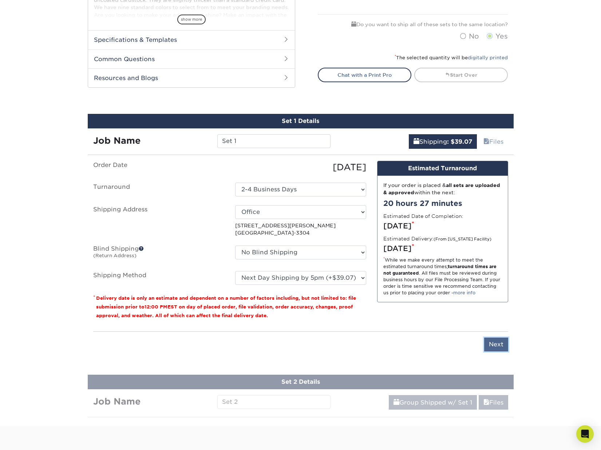
click at [499, 338] on input "Next" at bounding box center [496, 345] width 24 height 14
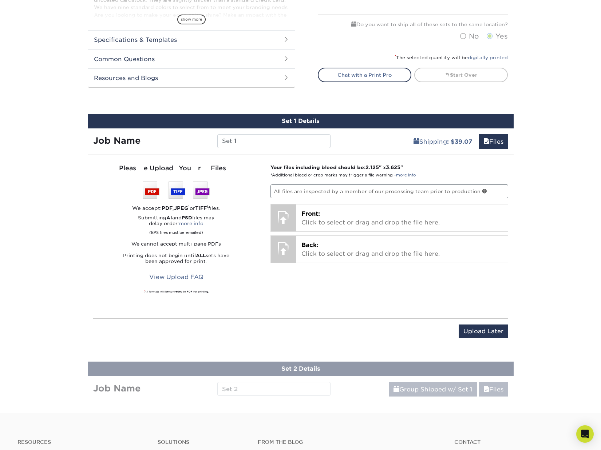
click at [558, 250] on div "Products Business Cards Painted Edge Business Cards Previous Next" at bounding box center [300, 70] width 601 height 685
click at [72, 368] on div "Products Business Cards Painted Edge Business Cards Previous Next" at bounding box center [300, 70] width 601 height 685
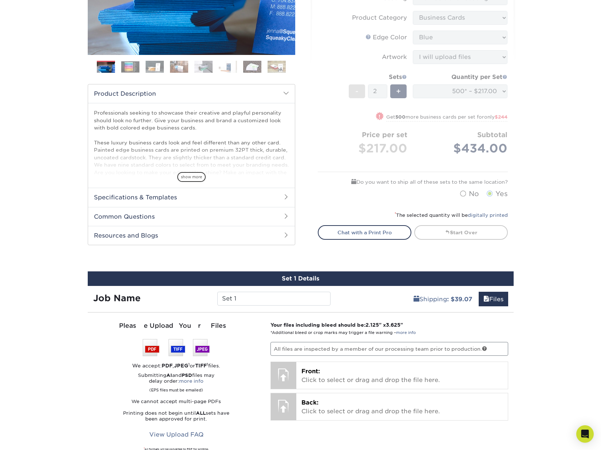
scroll to position [188, 0]
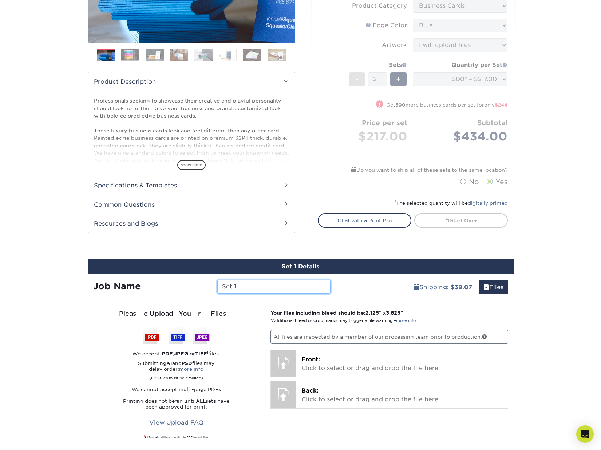
click at [247, 280] on input "Set 1" at bounding box center [273, 287] width 113 height 14
click at [32, 160] on div "Products Business Cards Painted Edge Business Cards Previous Next" at bounding box center [300, 216] width 601 height 685
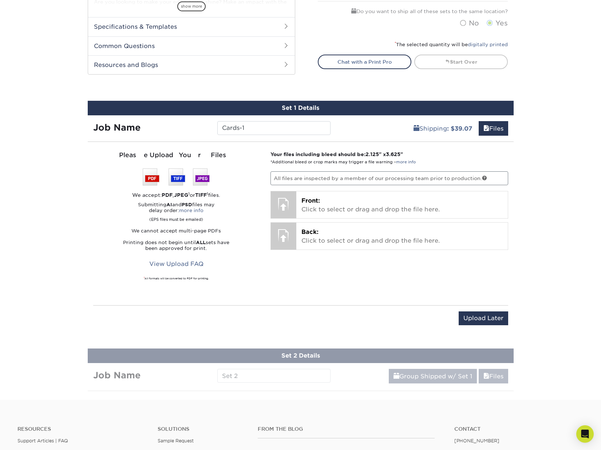
scroll to position [333, 0]
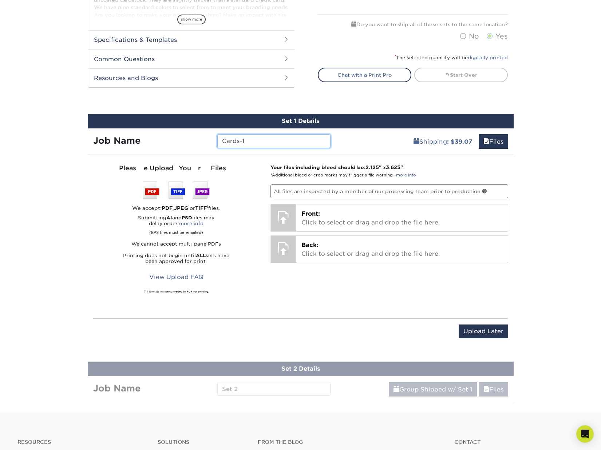
click at [253, 134] on input "Cards-1" at bounding box center [273, 141] width 113 height 14
type input "Cards-TT"
click at [75, 245] on div "Products Business Cards Painted Edge Business Cards Previous Next" at bounding box center [300, 70] width 601 height 685
click at [535, 209] on div "Products Business Cards Painted Edge Business Cards Previous Next" at bounding box center [300, 70] width 601 height 685
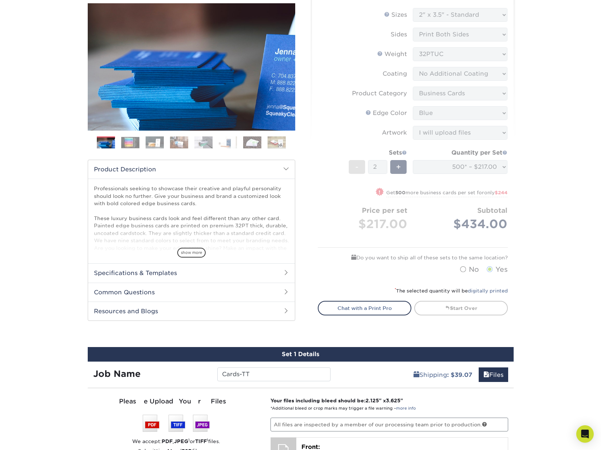
scroll to position [5, 0]
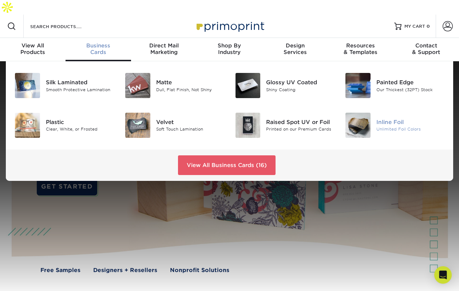
click at [391, 118] on div "Inline Foil" at bounding box center [411, 122] width 68 height 8
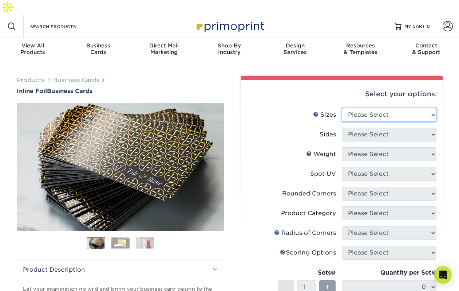
click at [382, 108] on select "Please Select 1.5" x 3.5" - Mini 1.75" x 3.5" - Mini 2" x 2" - Square 2" x 3" -…" at bounding box center [389, 115] width 95 height 14
select select "2.00x3.50"
click at [342, 108] on select "Please Select 1.5" x 3.5" - Mini 1.75" x 3.5" - Mini 2" x 2" - Square 2" x 3" -…" at bounding box center [389, 115] width 95 height 14
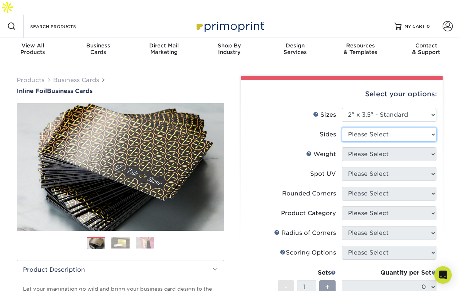
click at [381, 127] on select "Please Select Print Both Sides - Foil Back Only Print Both Sides - Foil Both Si…" at bounding box center [389, 134] width 95 height 14
select select "2ba18f74-0f96-487e-8b6e-985b404b3305"
click at [342, 127] on select "Please Select Print Both Sides - Foil Back Only Print Both Sides - Foil Both Si…" at bounding box center [389, 134] width 95 height 14
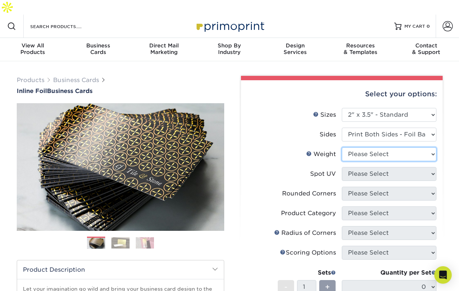
click at [379, 147] on select "Please Select 16PT" at bounding box center [389, 154] width 95 height 14
click at [275, 167] on label "Spot UV" at bounding box center [294, 174] width 95 height 14
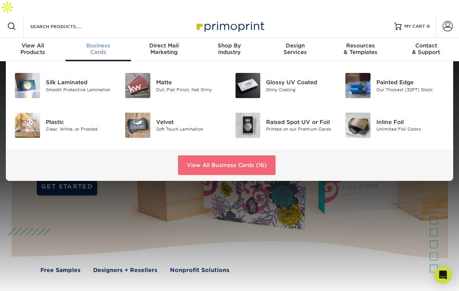
click at [216, 155] on link "View All Business Cards (16)" at bounding box center [227, 165] width 98 height 20
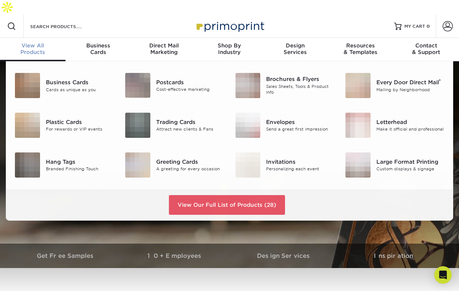
click at [29, 42] on span "View All" at bounding box center [33, 45] width 66 height 7
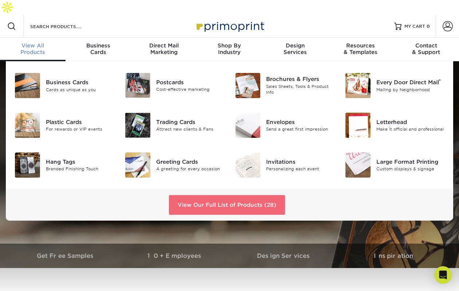
click at [198, 195] on link "View Our Full List of Products (28)" at bounding box center [227, 205] width 116 height 20
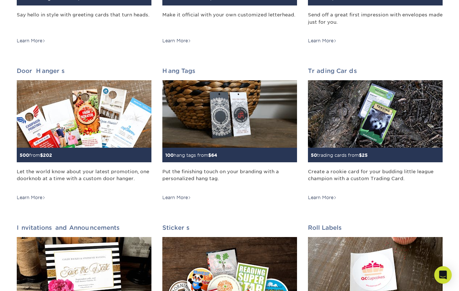
scroll to position [546, 0]
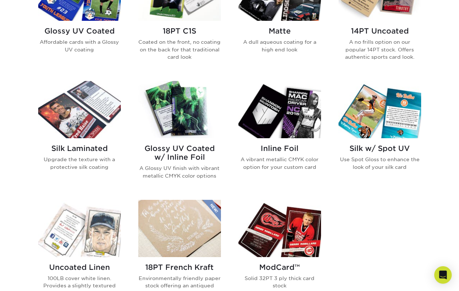
scroll to position [437, 0]
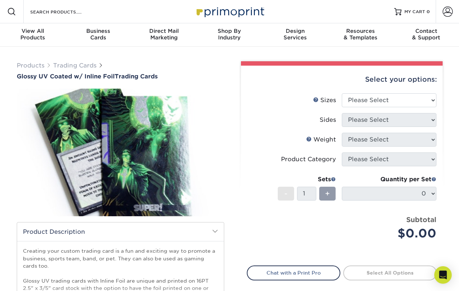
click at [235, 156] on div "Select your options: Sizes Help Sizes Please Select 2.5" x 3.5" Sides N/A" at bounding box center [339, 226] width 218 height 331
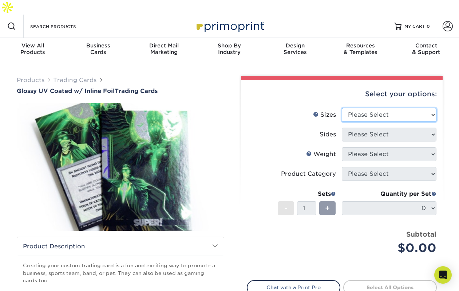
click at [396, 108] on select "Please Select 2.5" x 3.5"" at bounding box center [389, 115] width 95 height 14
select select "2.50x3.50"
click at [342, 108] on select "Please Select 2.5" x 3.5"" at bounding box center [389, 115] width 95 height 14
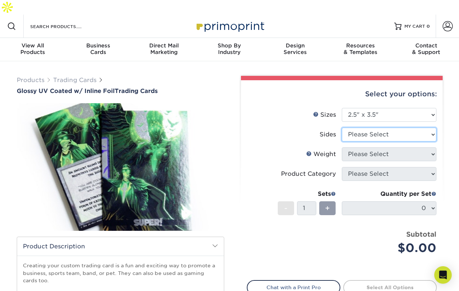
click at [383, 127] on select "Please Select Print Both Sides - Foil Back Only Print Both Sides - Foil Both Si…" at bounding box center [389, 134] width 95 height 14
select select "2ba18f74-0f96-487e-8b6e-985b404b3305"
click at [342, 127] on select "Please Select Print Both Sides - Foil Back Only Print Both Sides - Foil Both Si…" at bounding box center [389, 134] width 95 height 14
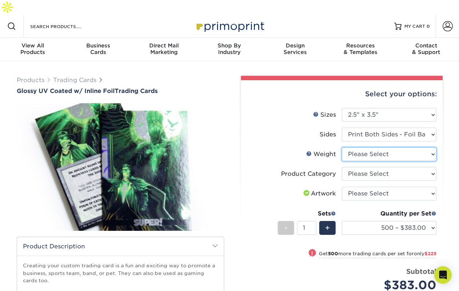
click at [390, 147] on select "Please Select 16PT" at bounding box center [389, 154] width 95 height 14
select select "16PT"
click at [342, 147] on select "Please Select 16PT" at bounding box center [389, 154] width 95 height 14
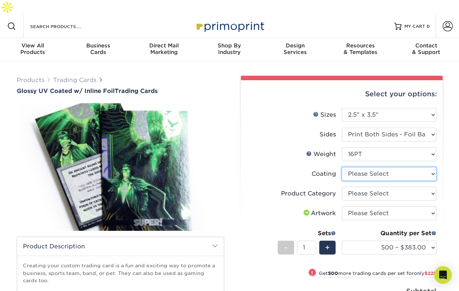
click at [385, 167] on select at bounding box center [389, 174] width 95 height 14
select select "ae367451-b2b8-45df-a344-0f05b6a12993"
click at [342, 167] on select at bounding box center [389, 174] width 95 height 14
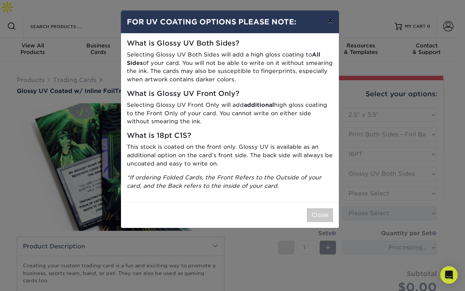
click at [331, 22] on button "×" at bounding box center [330, 21] width 17 height 20
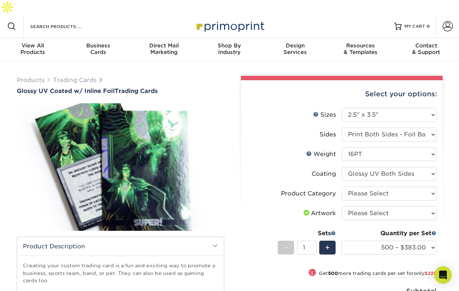
click at [294, 189] on div "Product Category" at bounding box center [308, 193] width 55 height 9
click at [348, 186] on select "Please Select Trading Cards" at bounding box center [389, 193] width 95 height 14
select select "c2f9bce9-36c2-409d-b101-c29d9d031e18"
click at [342, 186] on select "Please Select Trading Cards" at bounding box center [389, 193] width 95 height 14
click at [262, 186] on label "Product Category" at bounding box center [294, 193] width 95 height 14
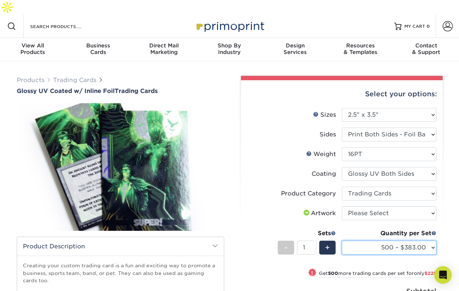
click at [421, 240] on select "500 – $383.00 1000 – $608.00 2500 – $883.00 5000 – $1252.00" at bounding box center [389, 247] width 95 height 14
click at [257, 188] on li "Product Category Please Select Trading Cards" at bounding box center [341, 196] width 189 height 20
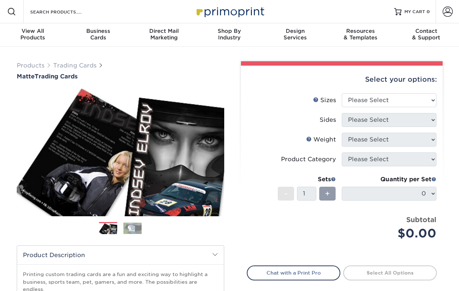
click at [127, 227] on img at bounding box center [132, 227] width 18 height 11
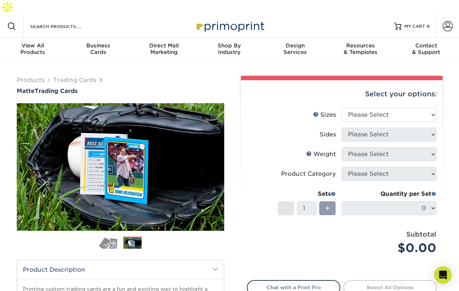
click at [109, 236] on img at bounding box center [108, 242] width 18 height 13
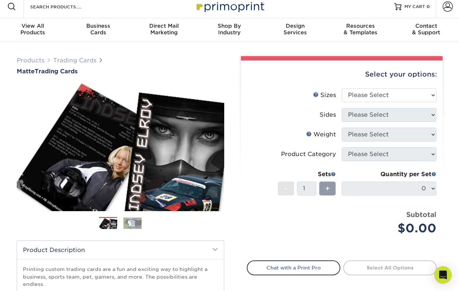
scroll to position [36, 0]
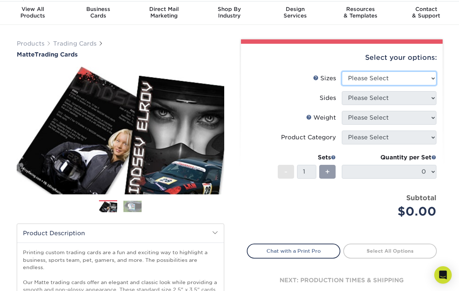
click at [375, 71] on select "Please Select 2.5" x 3.5"" at bounding box center [389, 78] width 95 height 14
select select "2.50x3.50"
click at [342, 71] on select "Please Select 2.5" x 3.5"" at bounding box center [389, 78] width 95 height 14
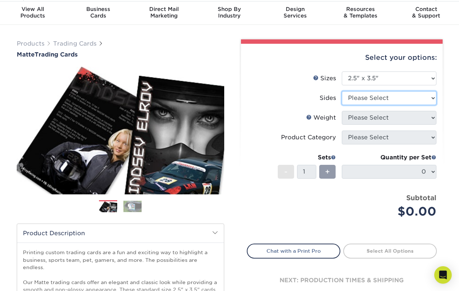
click at [359, 91] on select "Please Select Print Both Sides Print Front Only" at bounding box center [389, 98] width 95 height 14
select select "13abbda7-1d64-4f25-8bb2-c179b224825d"
click at [342, 91] on select "Please Select Print Both Sides Print Front Only" at bounding box center [389, 98] width 95 height 14
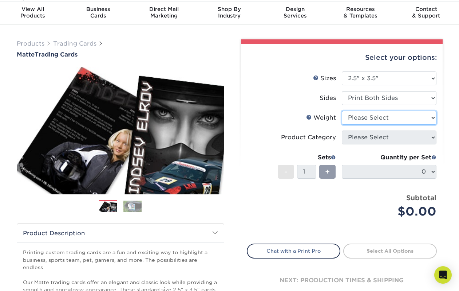
click at [359, 111] on select "Please Select 16PT 14PT" at bounding box center [389, 118] width 95 height 14
select select "16PT"
click at [342, 111] on select "Please Select 16PT 14PT" at bounding box center [389, 118] width 95 height 14
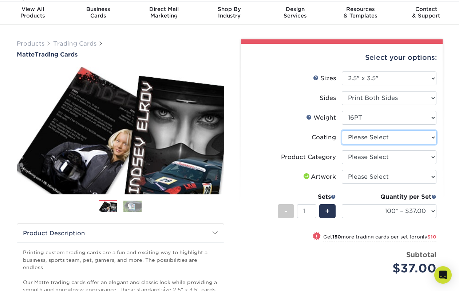
click at [361, 130] on select at bounding box center [389, 137] width 95 height 14
select select "121bb7b5-3b4d-429f-bd8d-bbf80e953313"
click at [342, 130] on select at bounding box center [389, 137] width 95 height 14
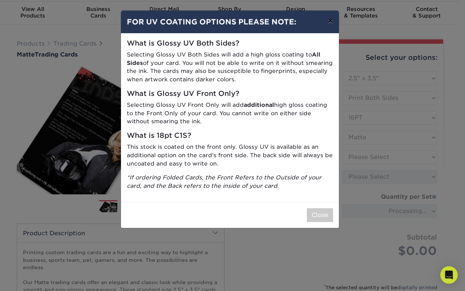
click at [333, 22] on button "×" at bounding box center [330, 21] width 17 height 20
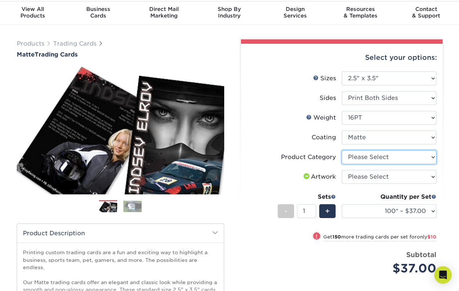
click at [374, 150] on select "Please Select Trading Cards" at bounding box center [389, 157] width 95 height 14
select select "c2f9bce9-36c2-409d-b101-c29d9d031e18"
click at [342, 150] on select "Please Select Trading Cards" at bounding box center [389, 157] width 95 height 14
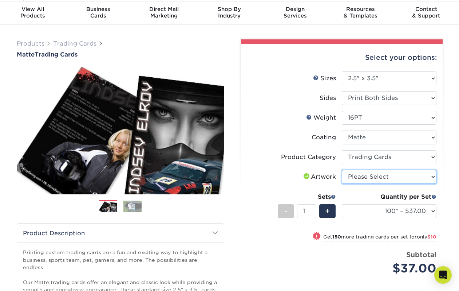
click at [376, 170] on select "Please Select I will upload files I need a design - $100" at bounding box center [389, 177] width 95 height 14
select select "upload"
click at [342, 170] on select "Please Select I will upload files I need a design - $100" at bounding box center [389, 177] width 95 height 14
click at [258, 170] on label "Artwork" at bounding box center [294, 177] width 95 height 14
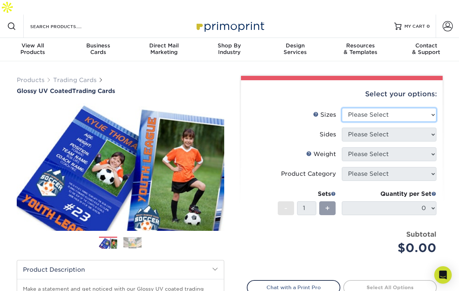
click at [378, 108] on select "Please Select 2.5" x 3.5"" at bounding box center [389, 115] width 95 height 14
select select "2.50x3.50"
click at [342, 108] on select "Please Select 2.5" x 3.5"" at bounding box center [389, 115] width 95 height 14
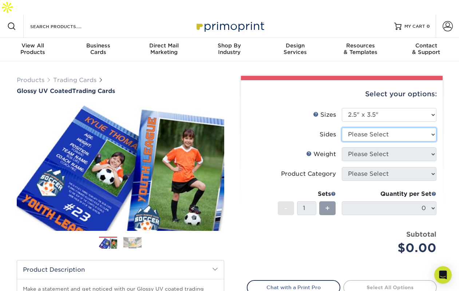
click at [381, 127] on select "Please Select Print Both Sides Print Front Only" at bounding box center [389, 134] width 95 height 14
select select "13abbda7-1d64-4f25-8bb2-c179b224825d"
click at [342, 127] on select "Please Select Print Both Sides Print Front Only" at bounding box center [389, 134] width 95 height 14
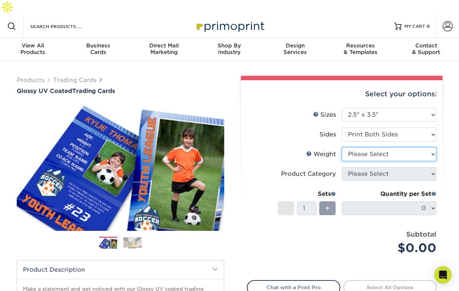
click at [376, 147] on select "Please Select 16PT 14PT 18PT C1S" at bounding box center [389, 154] width 95 height 14
select select "18PTC1S"
click at [342, 147] on select "Please Select 16PT 14PT 18PT C1S" at bounding box center [389, 154] width 95 height 14
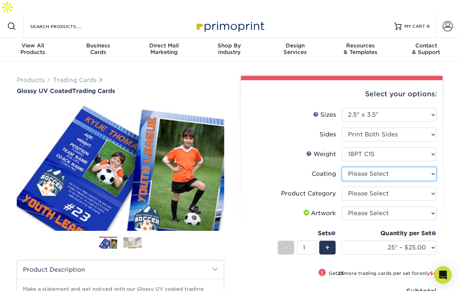
click at [374, 167] on select at bounding box center [389, 174] width 95 height 14
select select "1e8116af-acfc-44b1-83dc-8181aa338834"
click at [342, 167] on select at bounding box center [389, 174] width 95 height 14
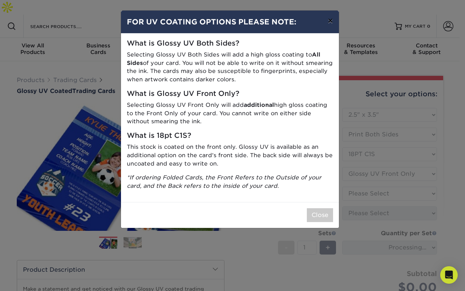
click at [331, 23] on button "×" at bounding box center [330, 21] width 17 height 20
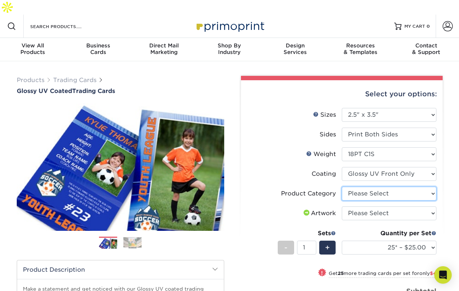
click at [376, 186] on select "Please Select Trading Cards" at bounding box center [389, 193] width 95 height 14
select select "c2f9bce9-36c2-409d-b101-c29d9d031e18"
click at [342, 186] on select "Please Select Trading Cards" at bounding box center [389, 193] width 95 height 14
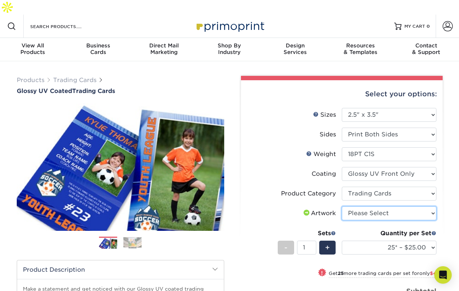
click at [357, 206] on select "Please Select I will upload files I need a design - $100" at bounding box center [389, 213] width 95 height 14
select select "upload"
click at [342, 206] on select "Please Select I will upload files I need a design - $100" at bounding box center [389, 213] width 95 height 14
click at [242, 149] on div "Select your options: Sizes Help Sizes Please Select 2.5" x 3.5" Sides Please Se…" at bounding box center [342, 247] width 202 height 335
